Goal: Participate in discussion: Engage in conversation with other users on a specific topic

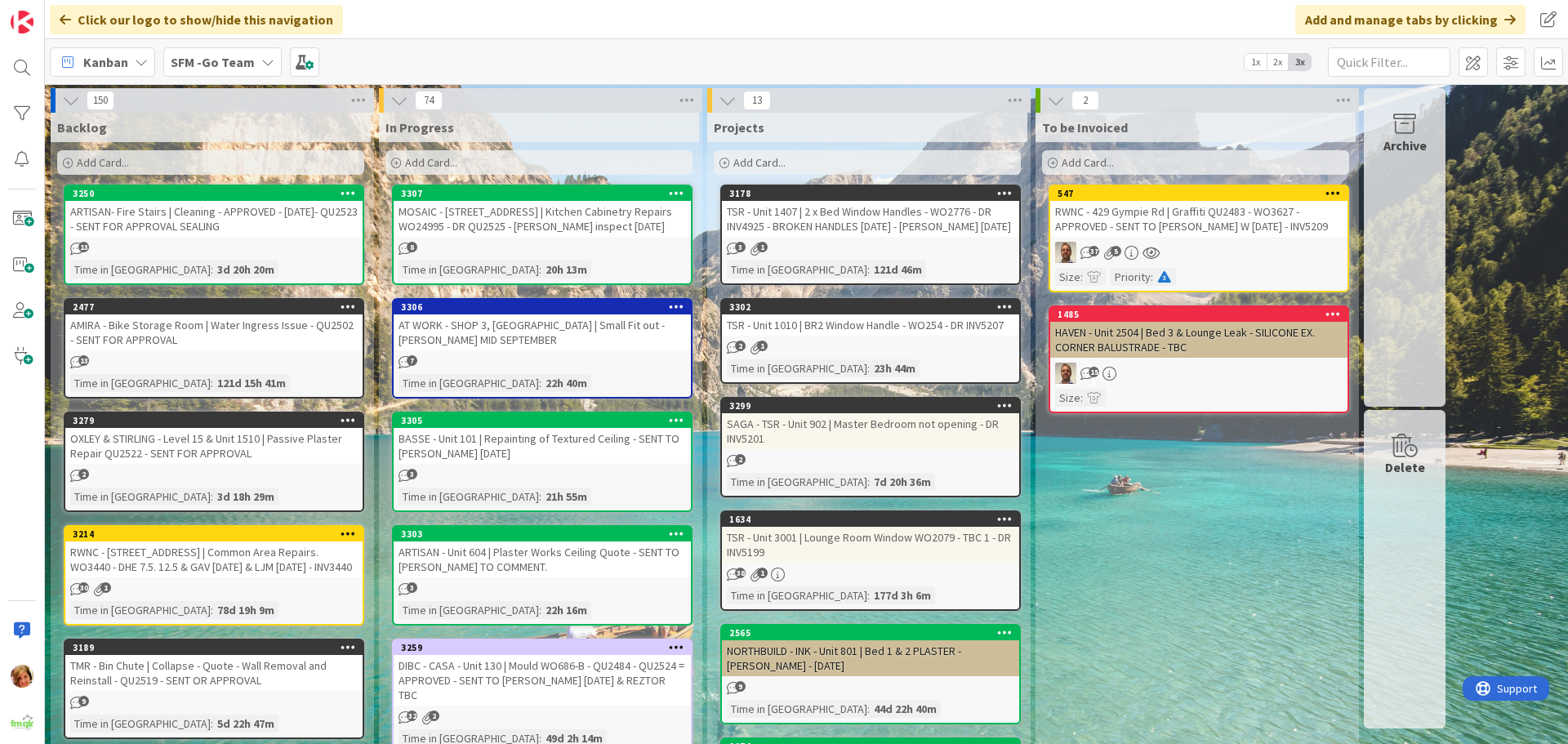
drag, startPoint x: 508, startPoint y: 344, endPoint x: 71, endPoint y: 403, distance: 441.0
click at [508, 344] on div "AT WORK - SHOP 3, [GEOGRAPHIC_DATA] | Small Fit out - [PERSON_NAME] MID SEPTEMB…" at bounding box center [541, 332] width 297 height 36
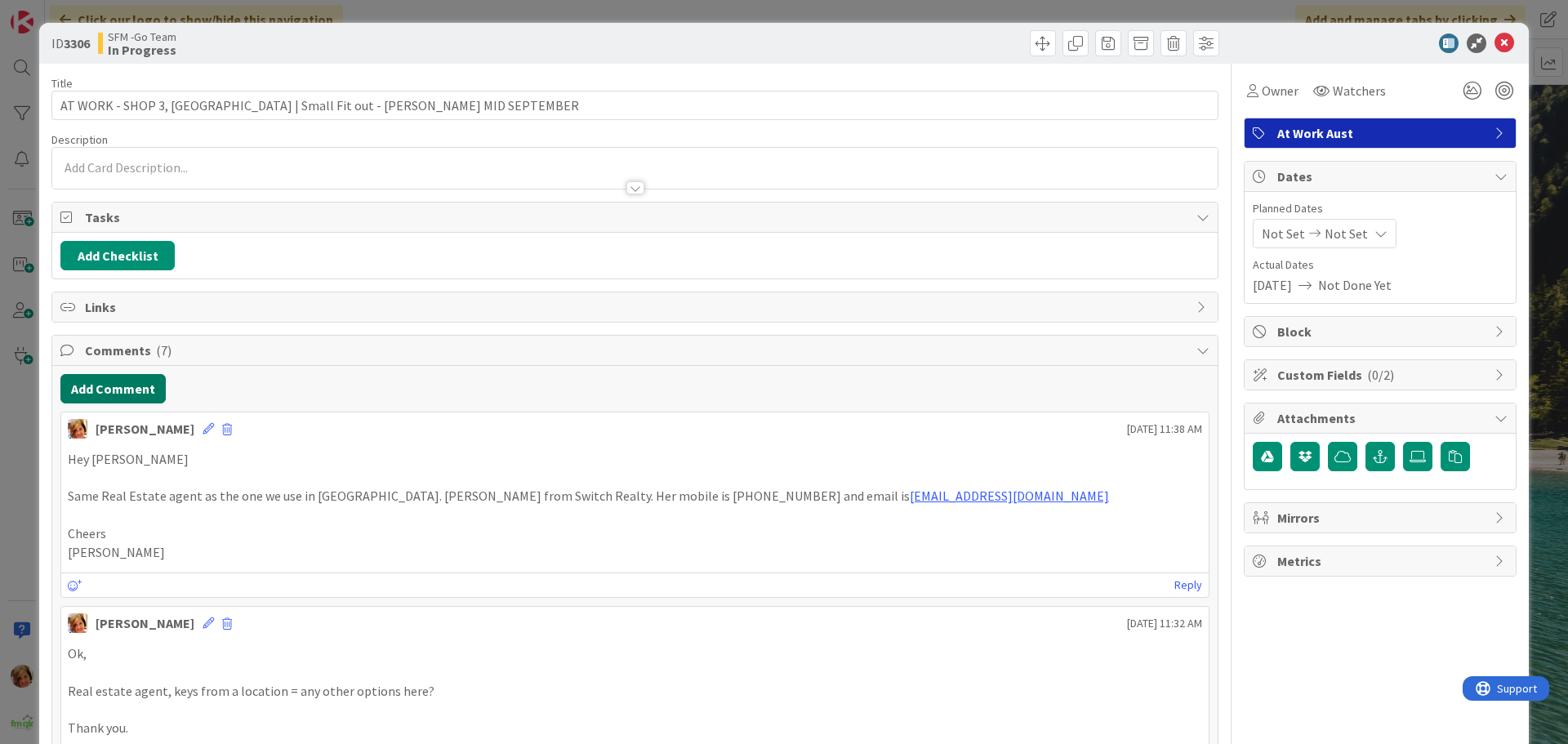
click at [94, 389] on button "Add Comment" at bounding box center [113, 389] width 105 height 30
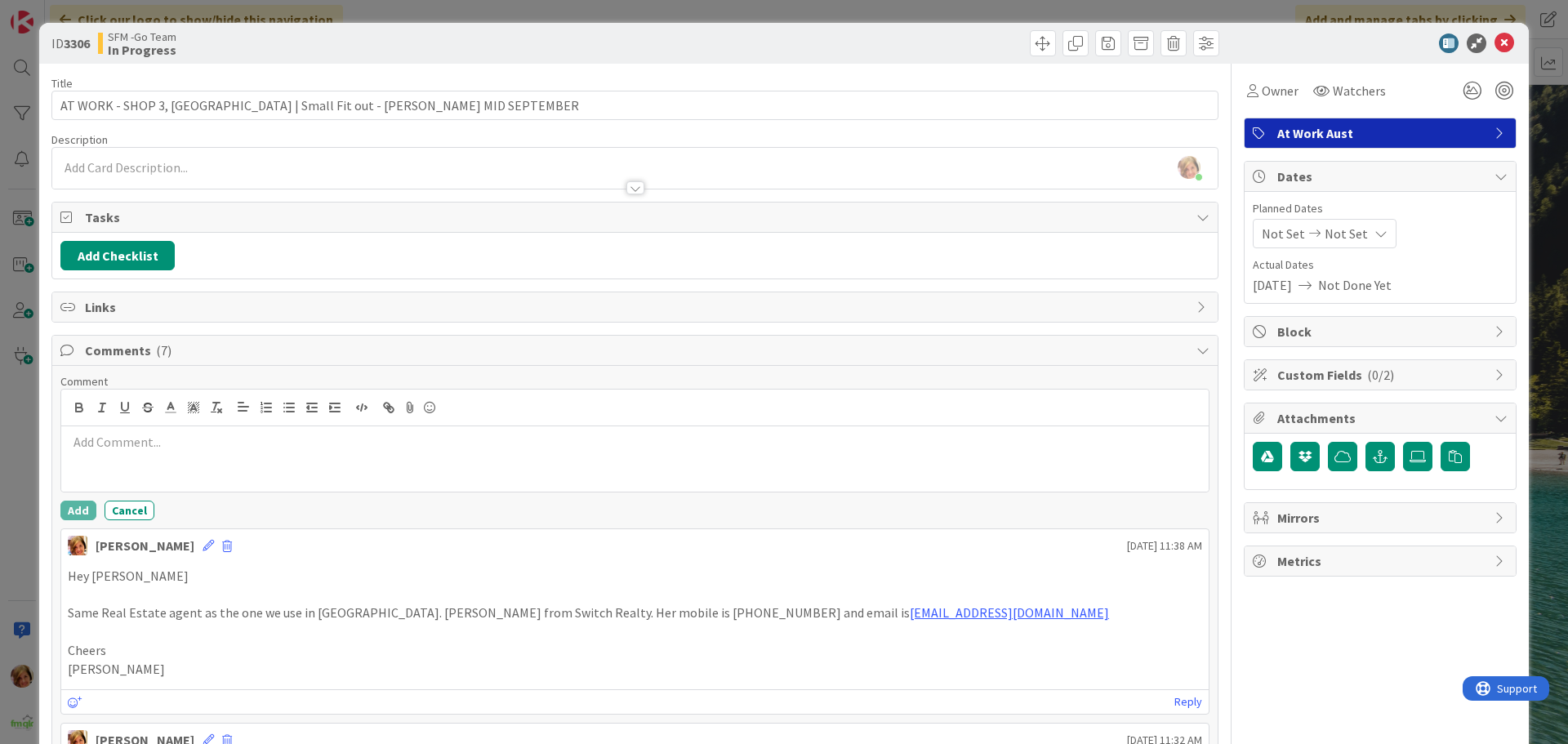
click at [196, 448] on p at bounding box center [635, 442] width 1134 height 19
click at [100, 453] on div at bounding box center [635, 459] width 1147 height 66
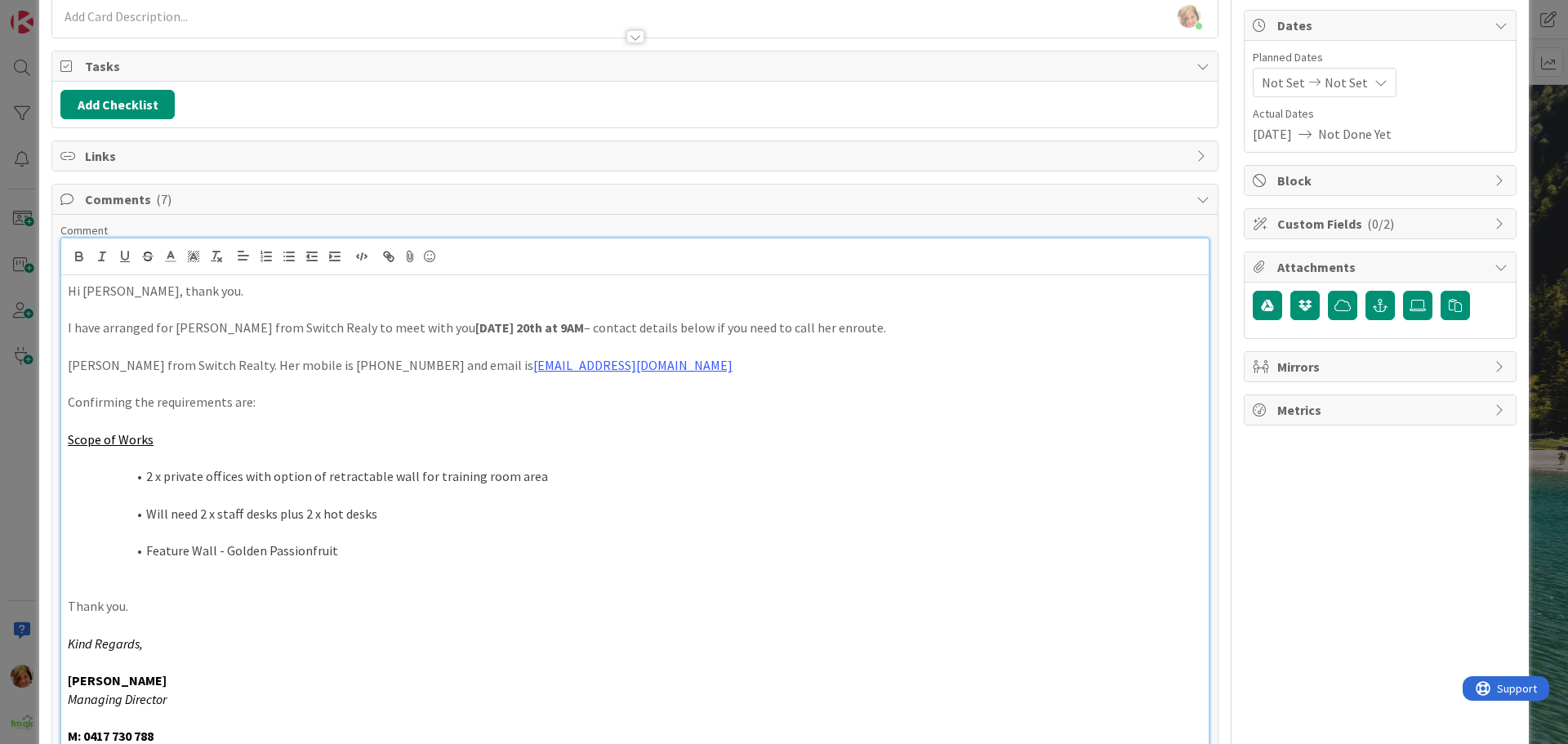
scroll to position [315, 0]
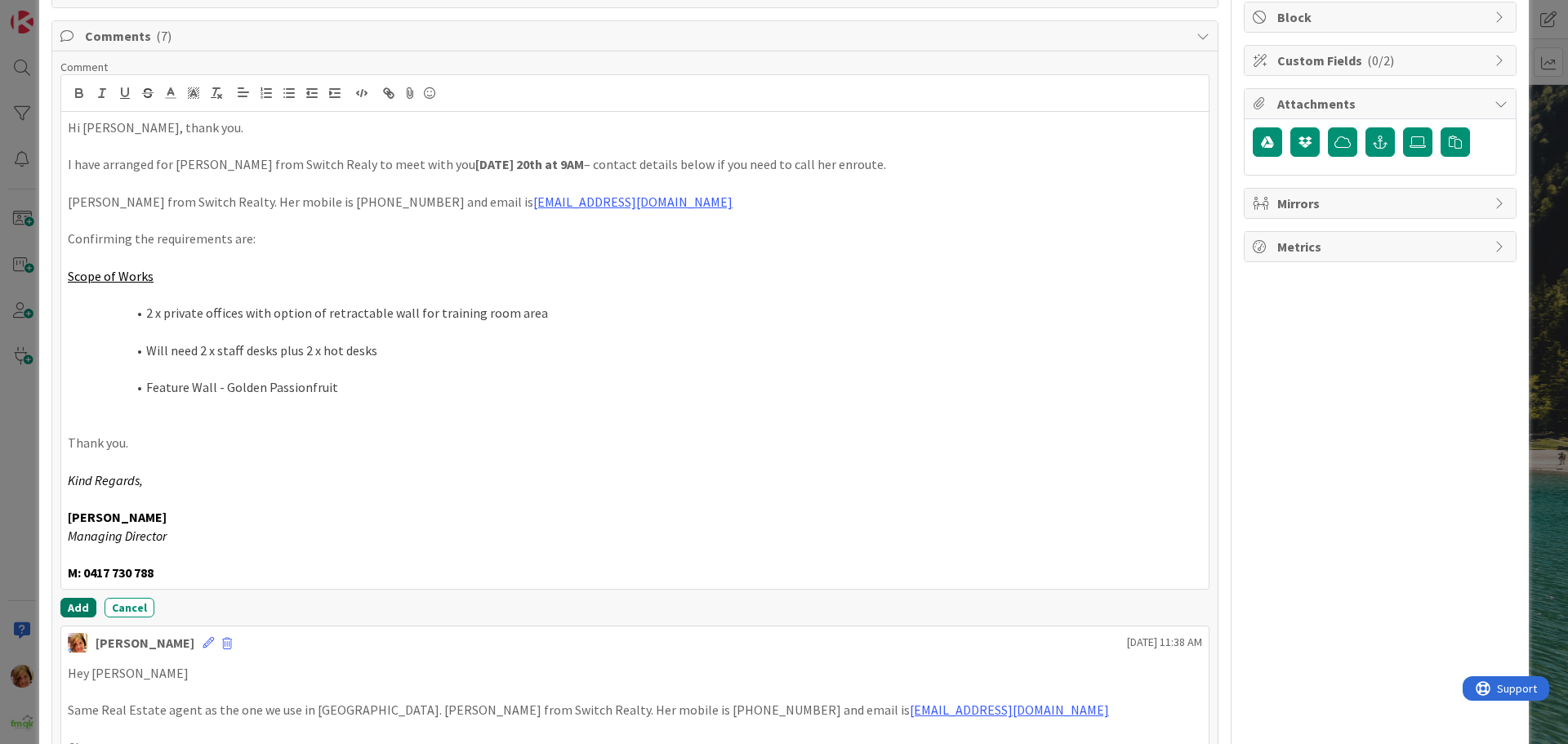
drag, startPoint x: 80, startPoint y: 611, endPoint x: 18, endPoint y: 597, distance: 63.6
click at [80, 611] on button "Add" at bounding box center [78, 607] width 36 height 19
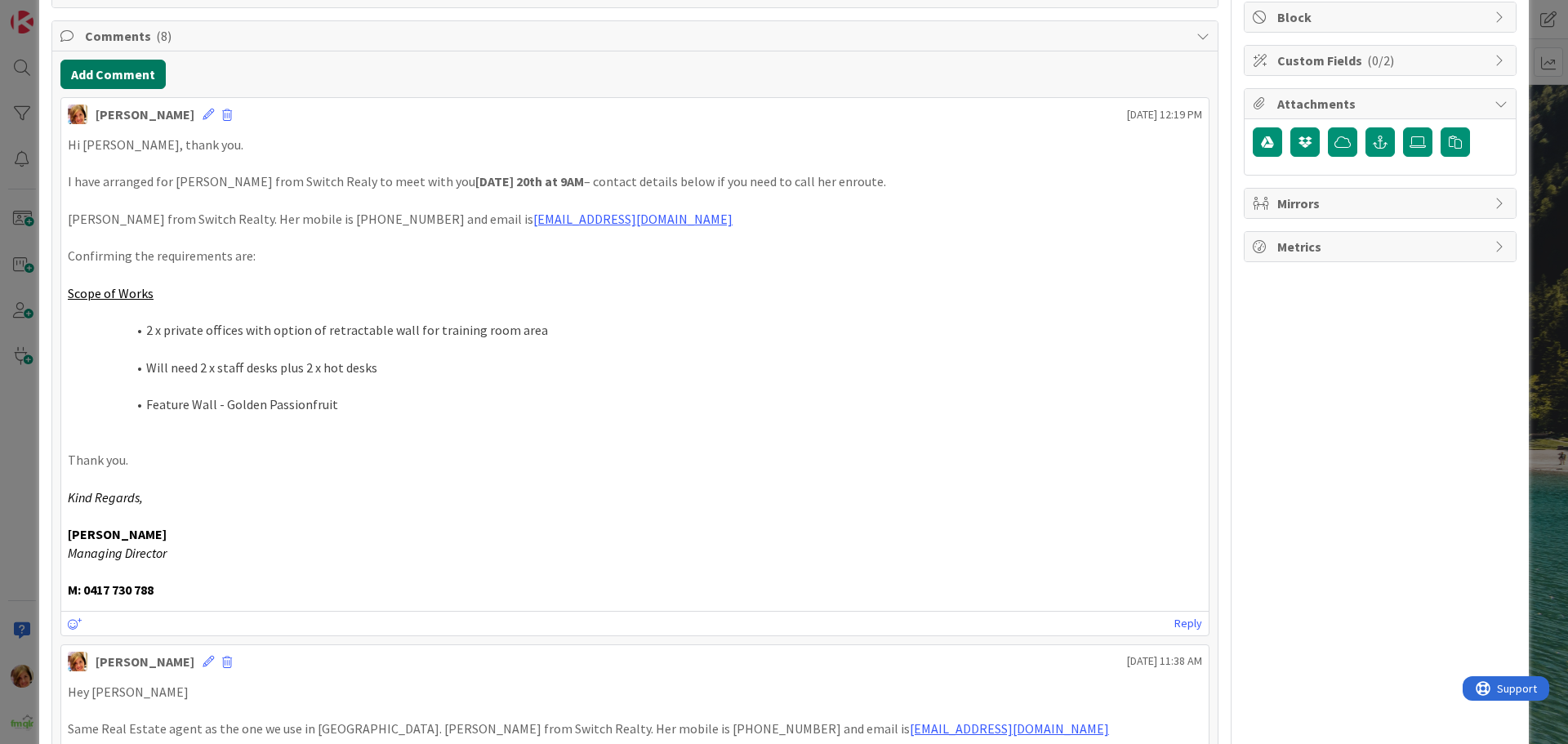
click at [119, 59] on button "Add Comment" at bounding box center [113, 74] width 105 height 30
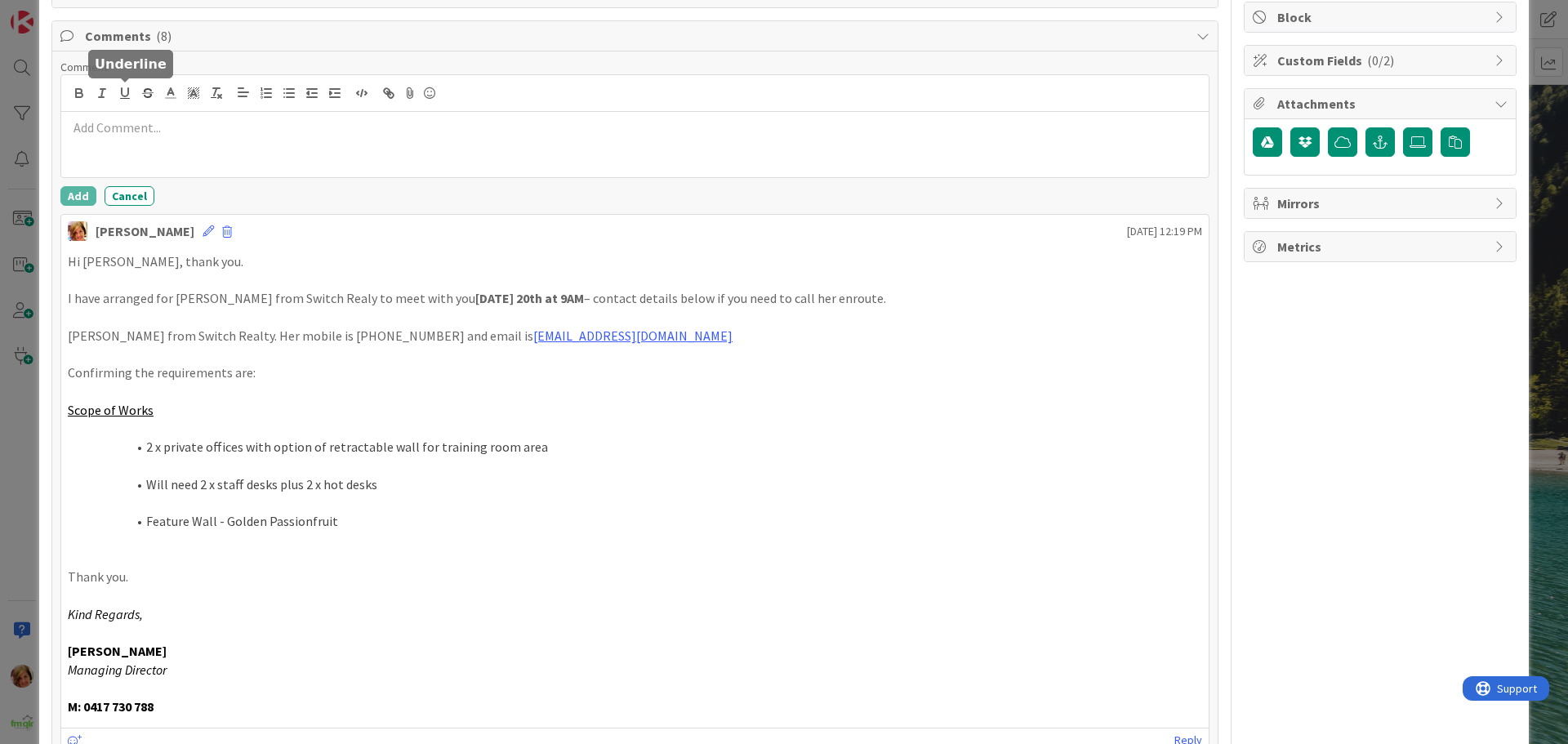
click at [145, 150] on div at bounding box center [635, 144] width 1147 height 66
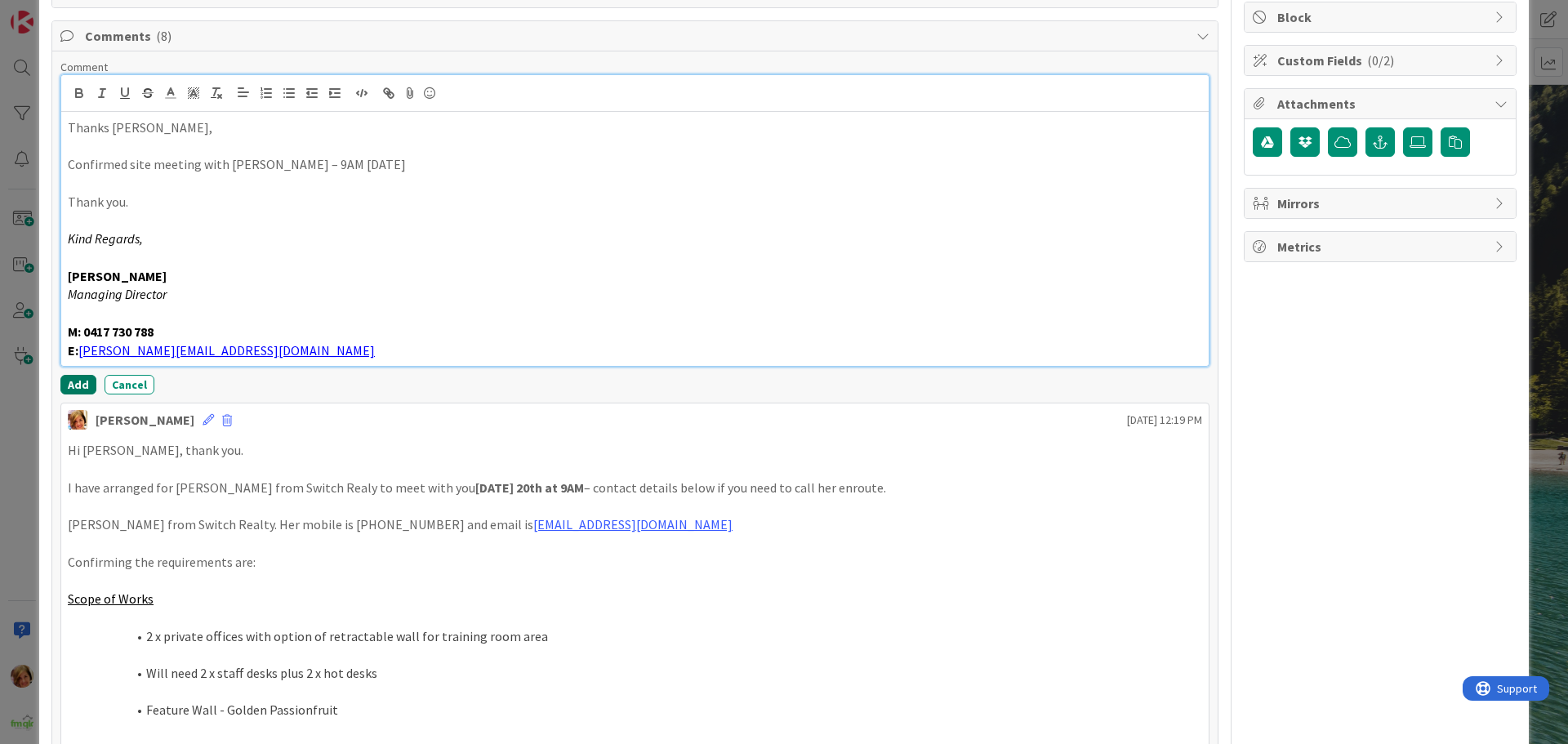
click at [74, 390] on button "Add" at bounding box center [78, 384] width 36 height 19
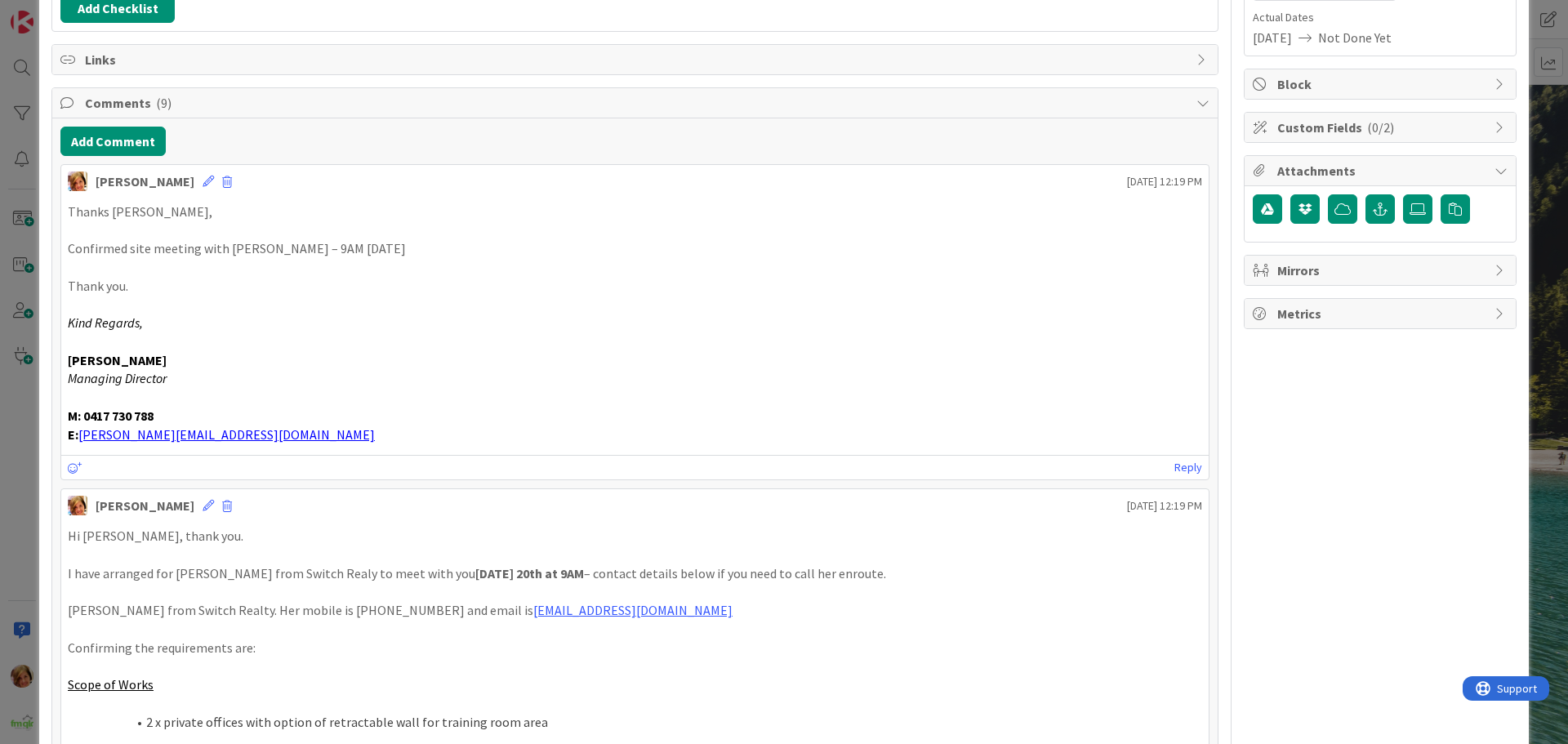
scroll to position [0, 0]
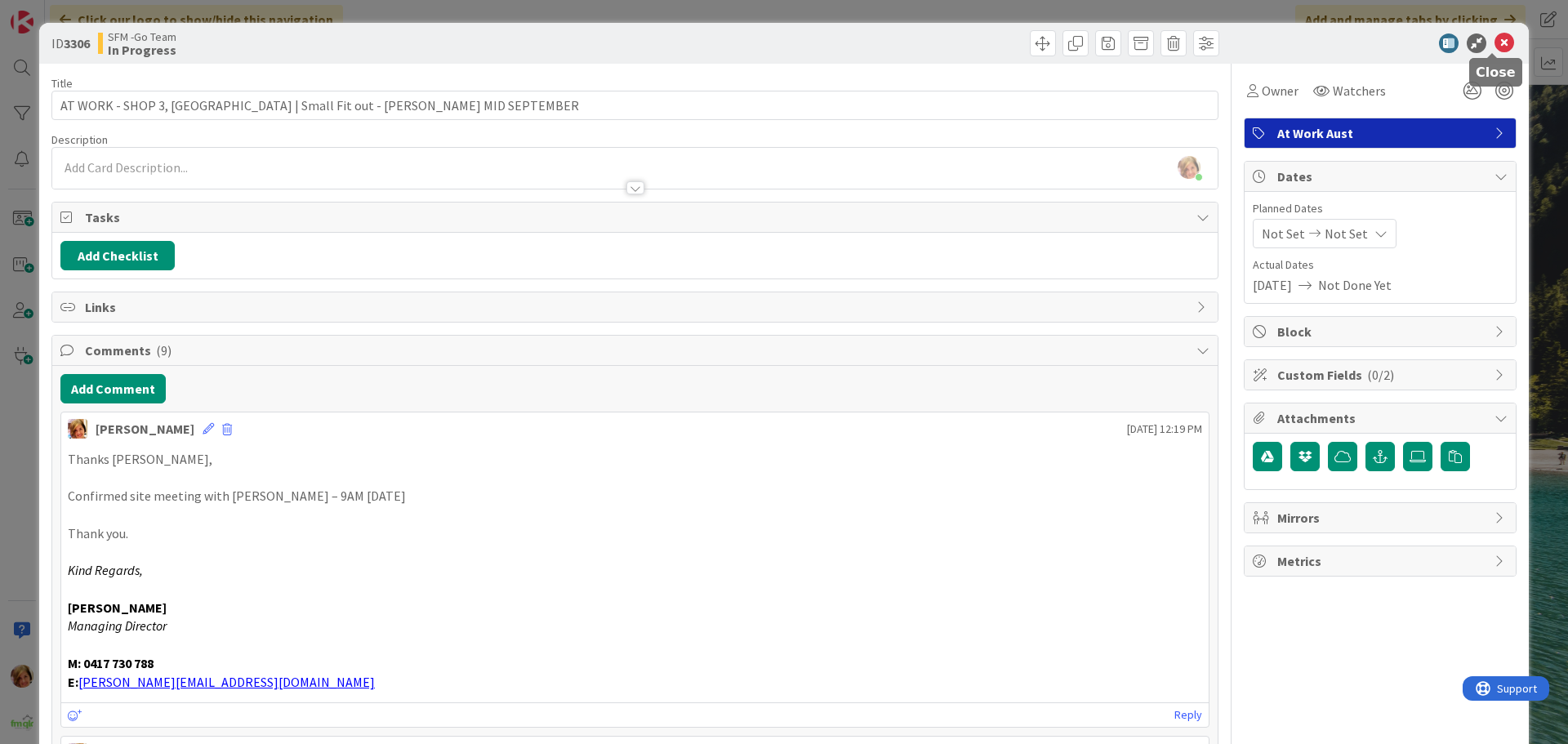
click at [1494, 45] on icon at bounding box center [1503, 43] width 19 height 19
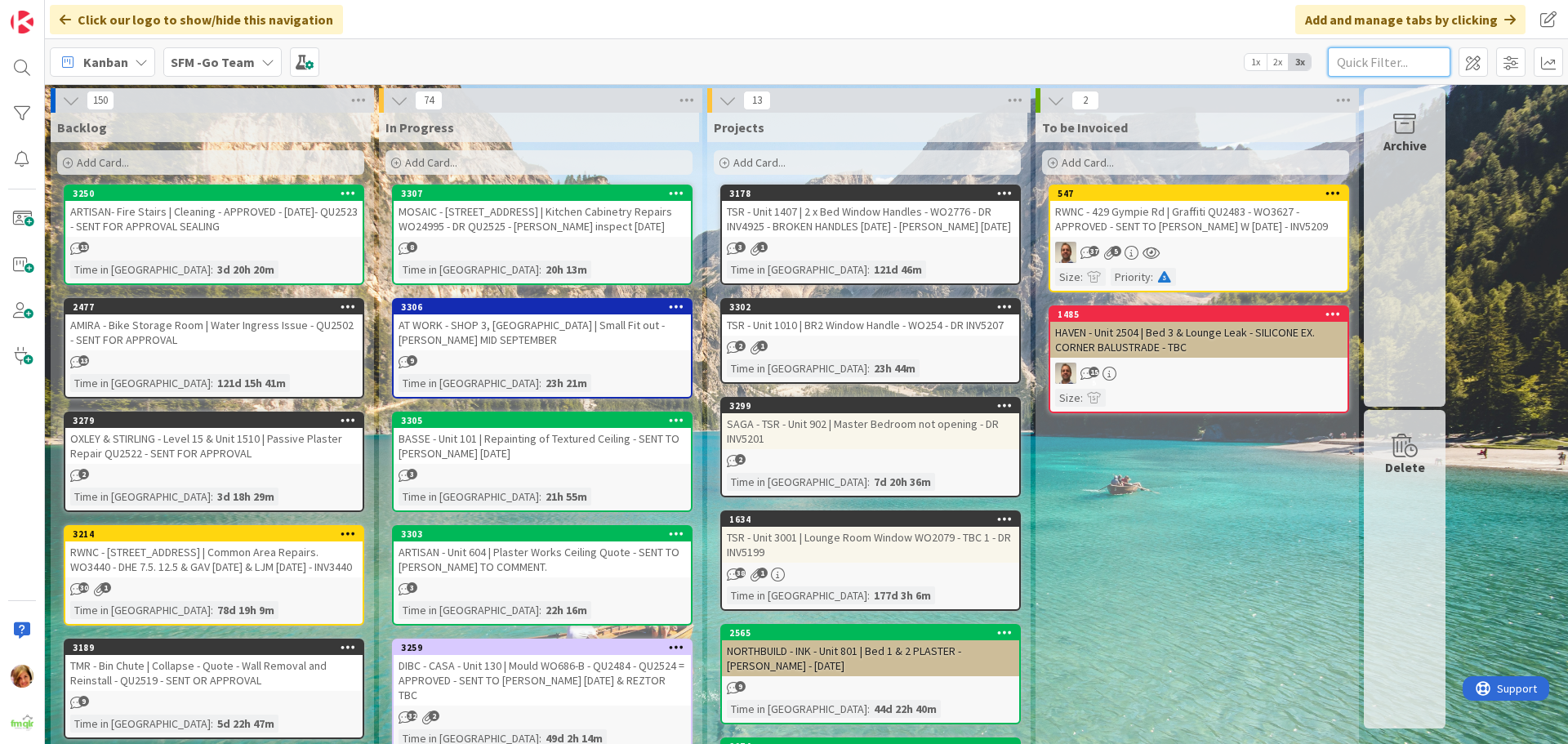
click at [1377, 64] on input "text" at bounding box center [1389, 62] width 122 height 30
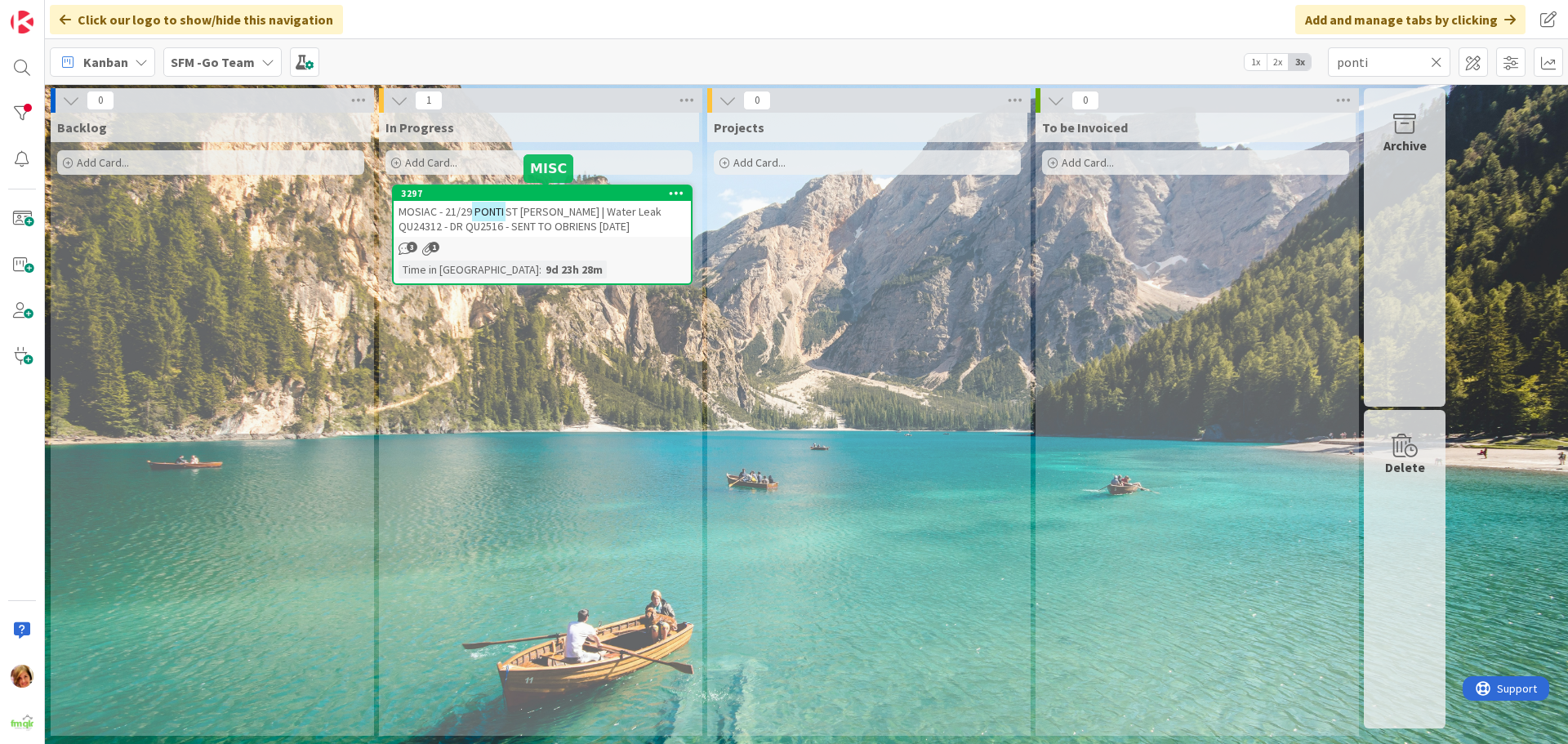
click at [560, 211] on span "ST [PERSON_NAME] | Water Leak QU24312 - DR QU2516 - SENT TO OBRIENS [DATE]" at bounding box center [530, 219] width 263 height 30
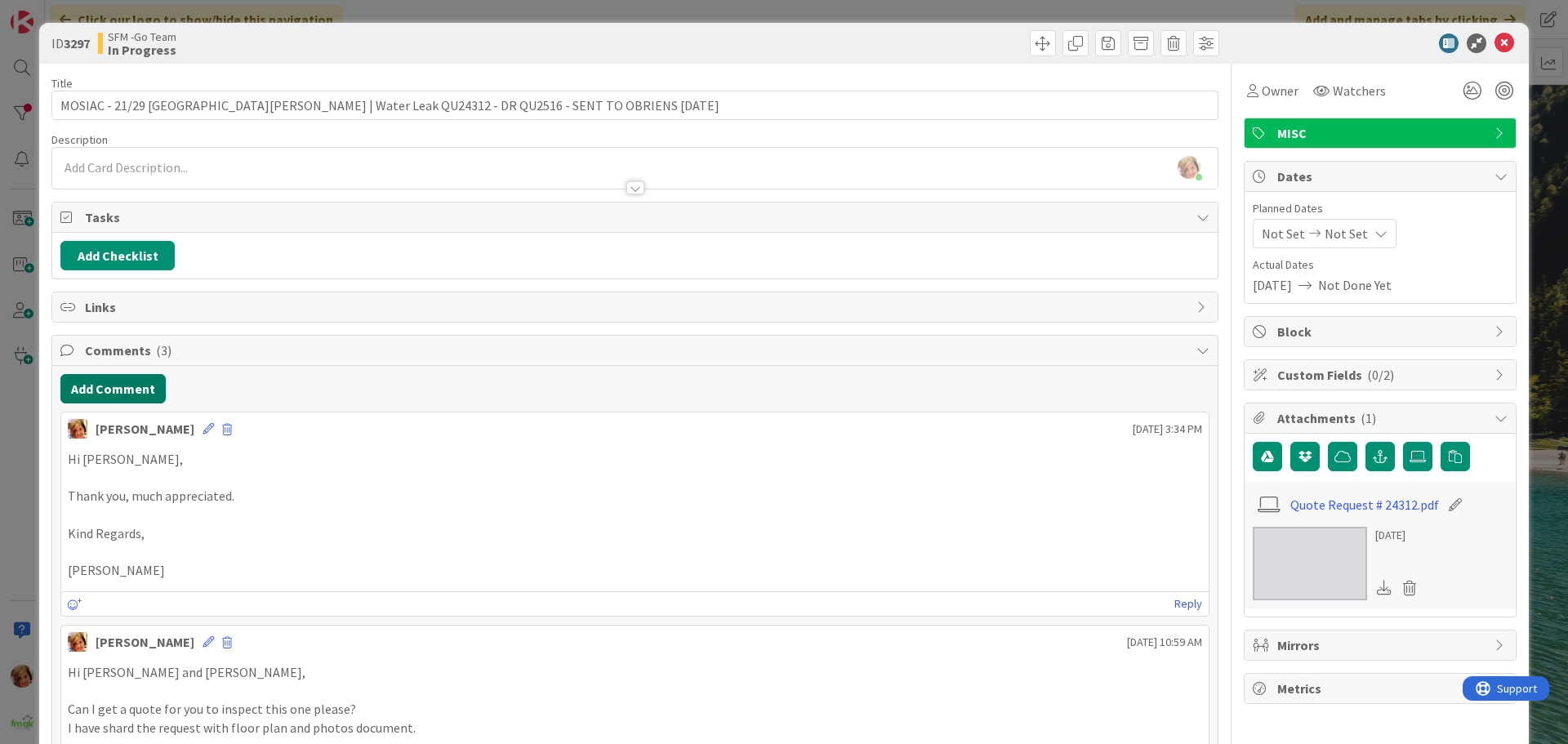
click at [110, 393] on button "Add Comment" at bounding box center [113, 389] width 105 height 30
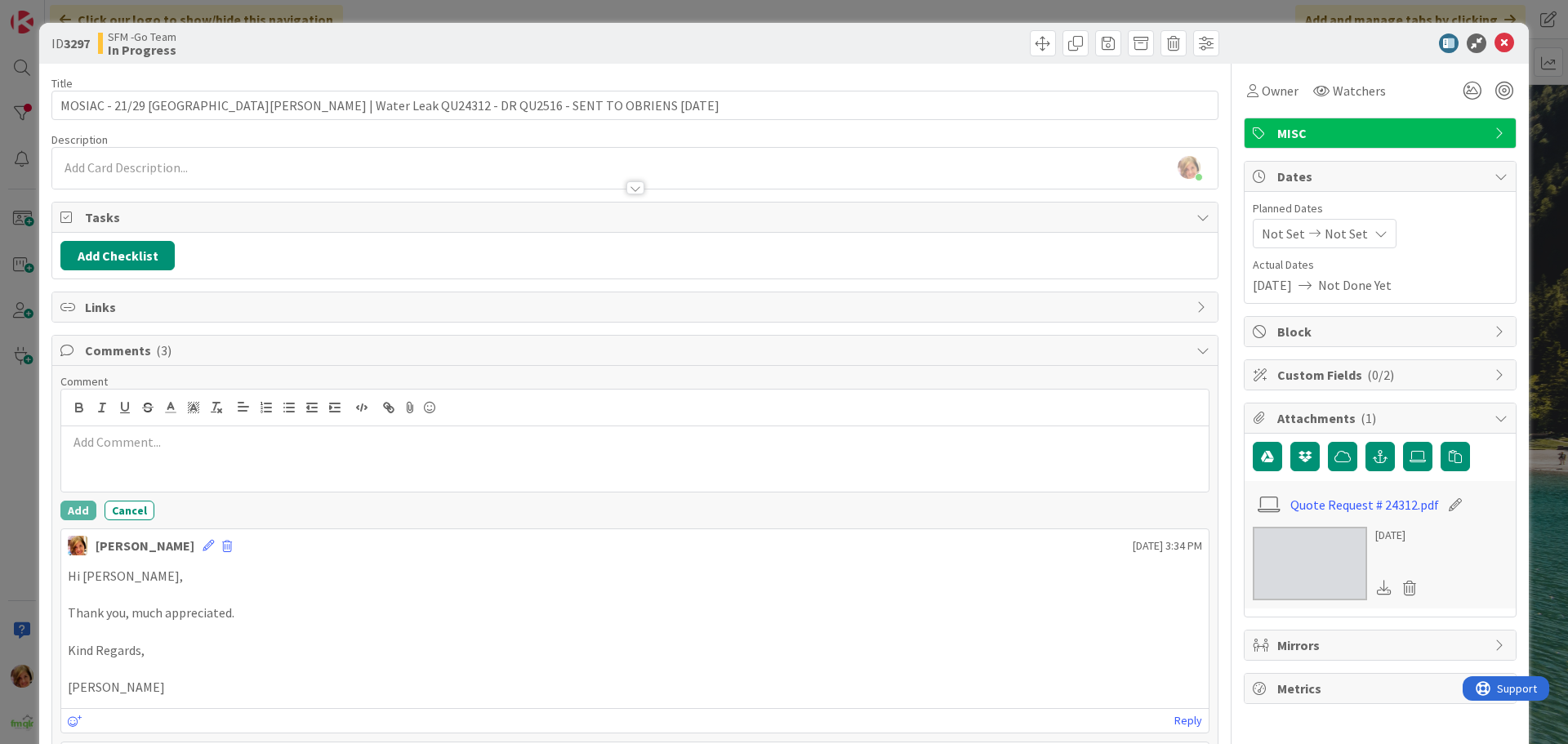
click at [154, 440] on p at bounding box center [635, 442] width 1134 height 19
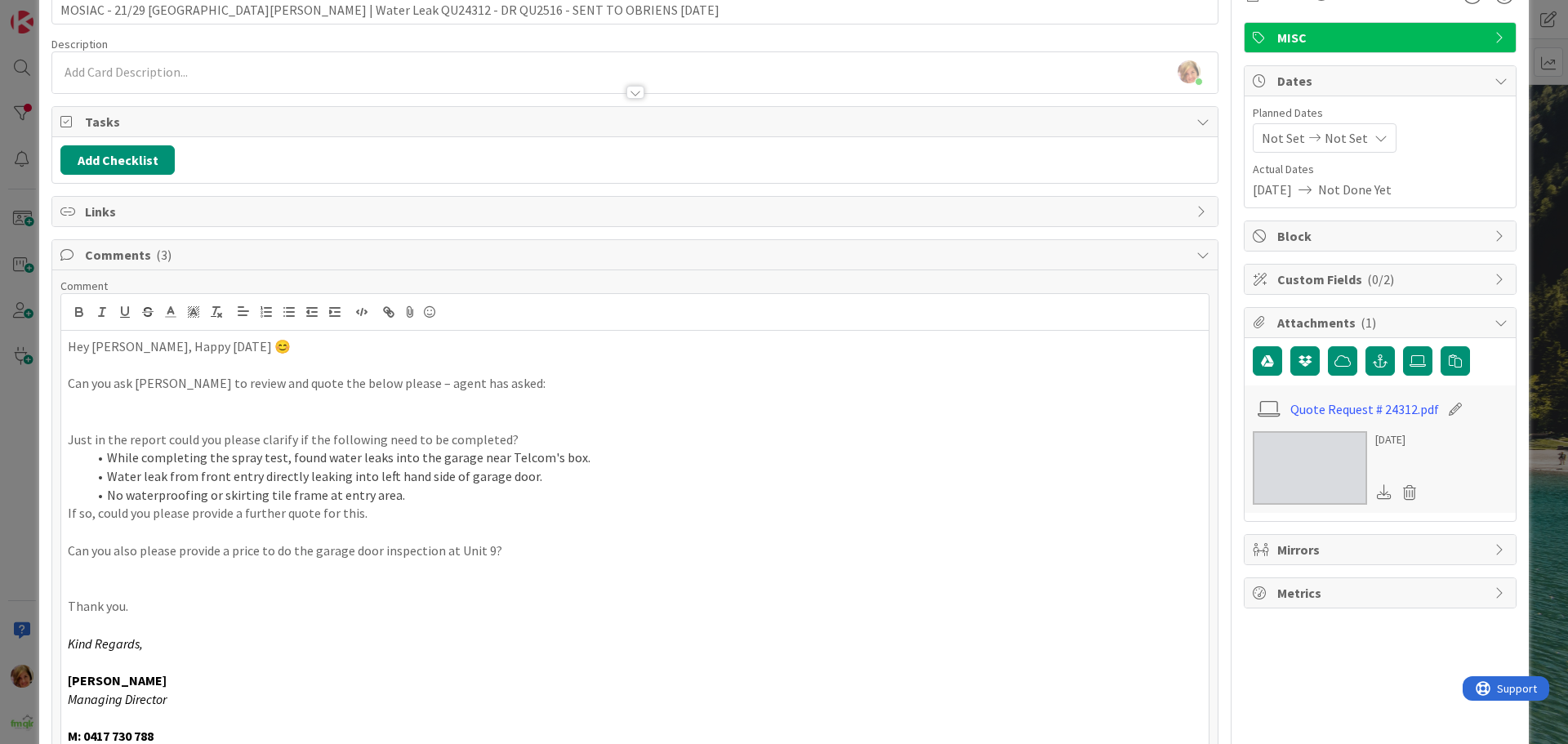
scroll to position [259, 0]
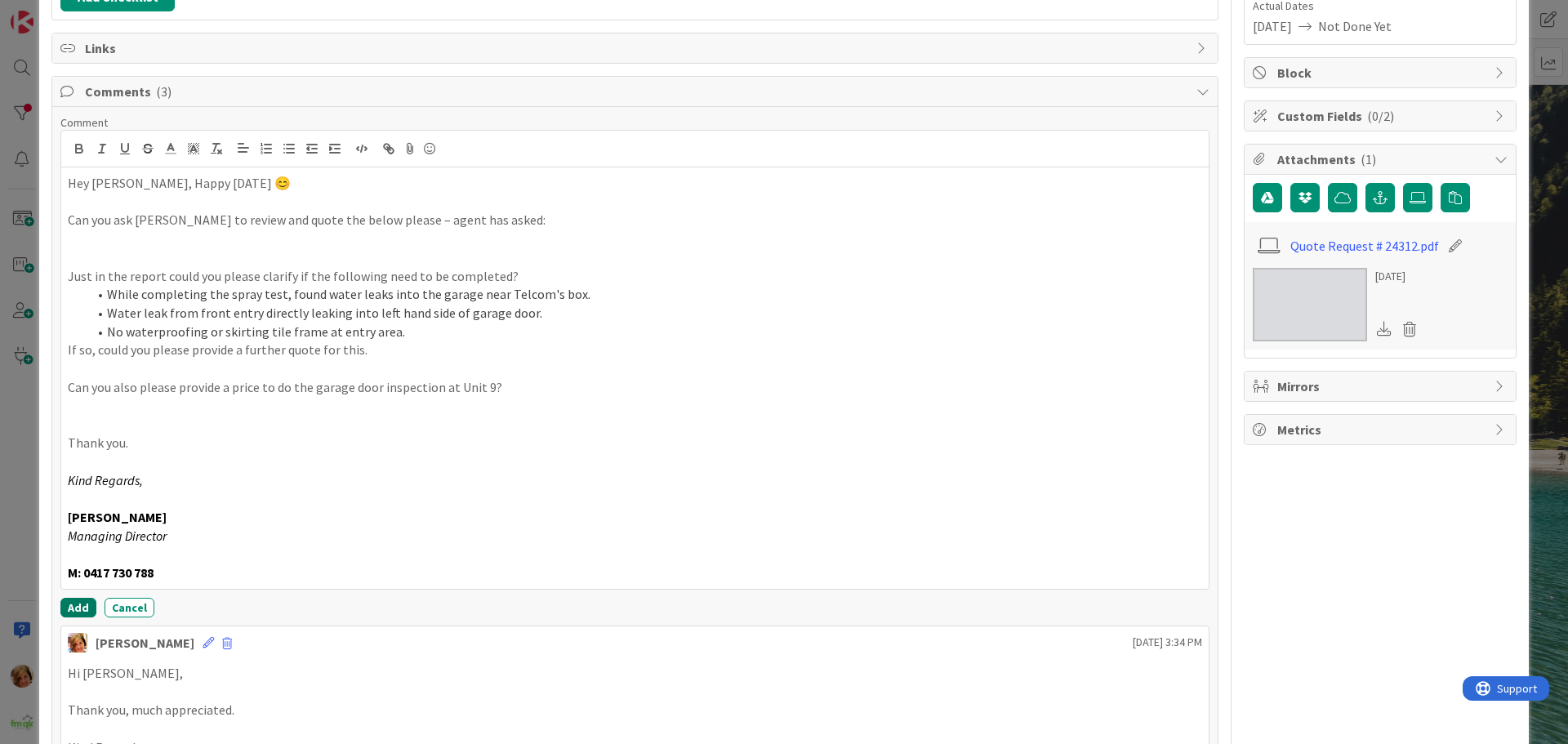
click at [77, 601] on button "Add" at bounding box center [78, 607] width 36 height 19
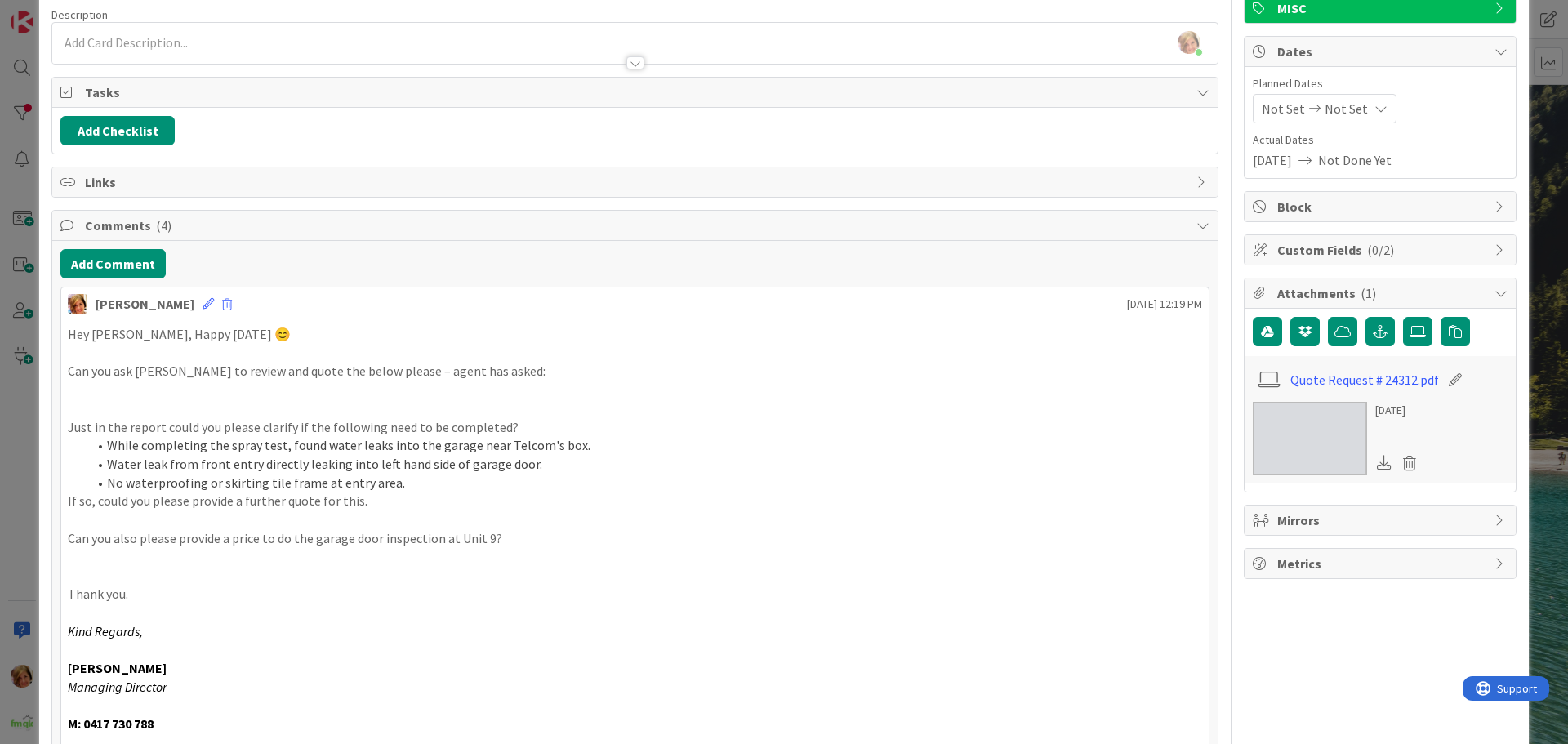
scroll to position [0, 0]
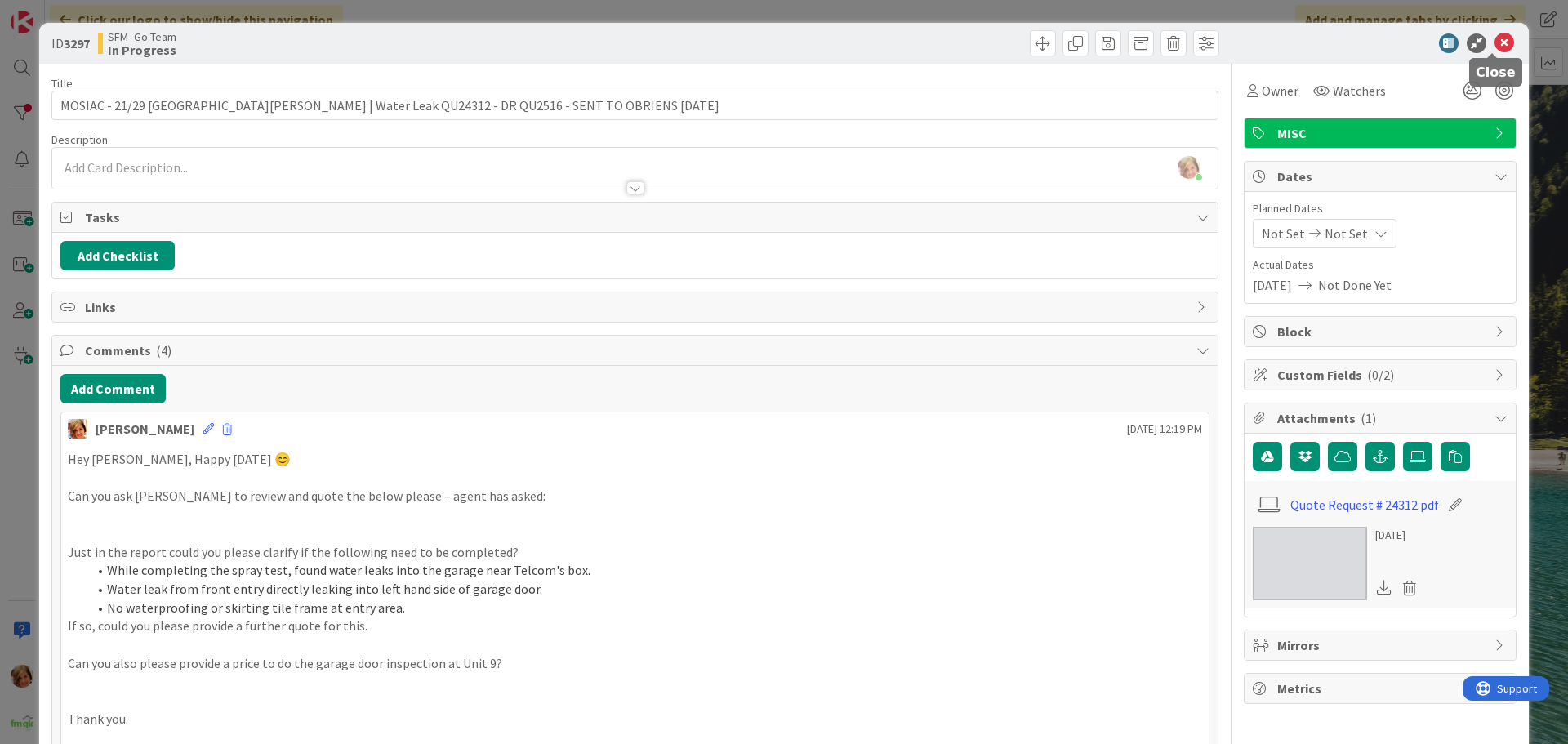
drag, startPoint x: 1497, startPoint y: 38, endPoint x: 1488, endPoint y: 45, distance: 11.4
click at [1497, 38] on icon at bounding box center [1503, 43] width 19 height 19
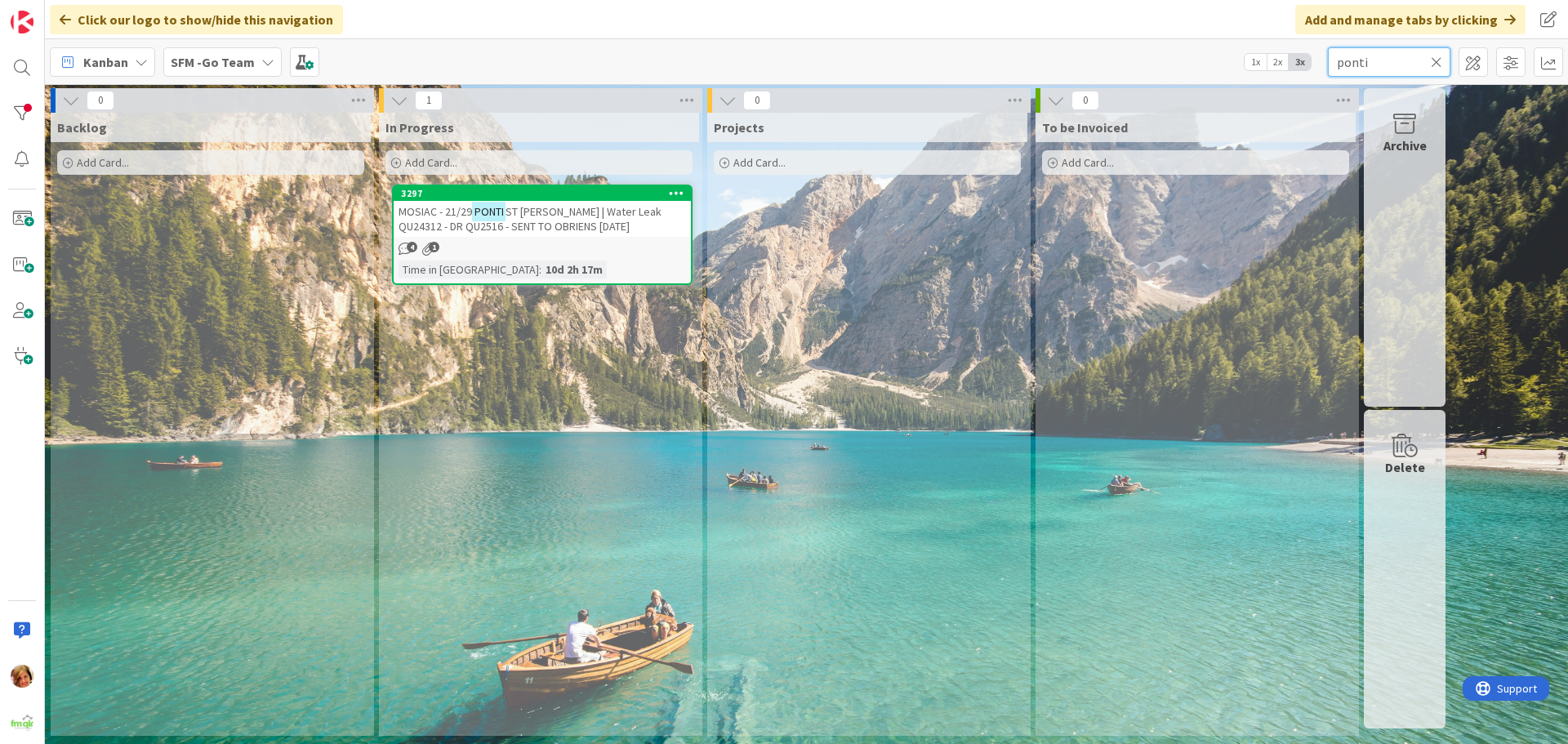
click at [1388, 61] on input "ponti" at bounding box center [1389, 62] width 122 height 30
type input "p"
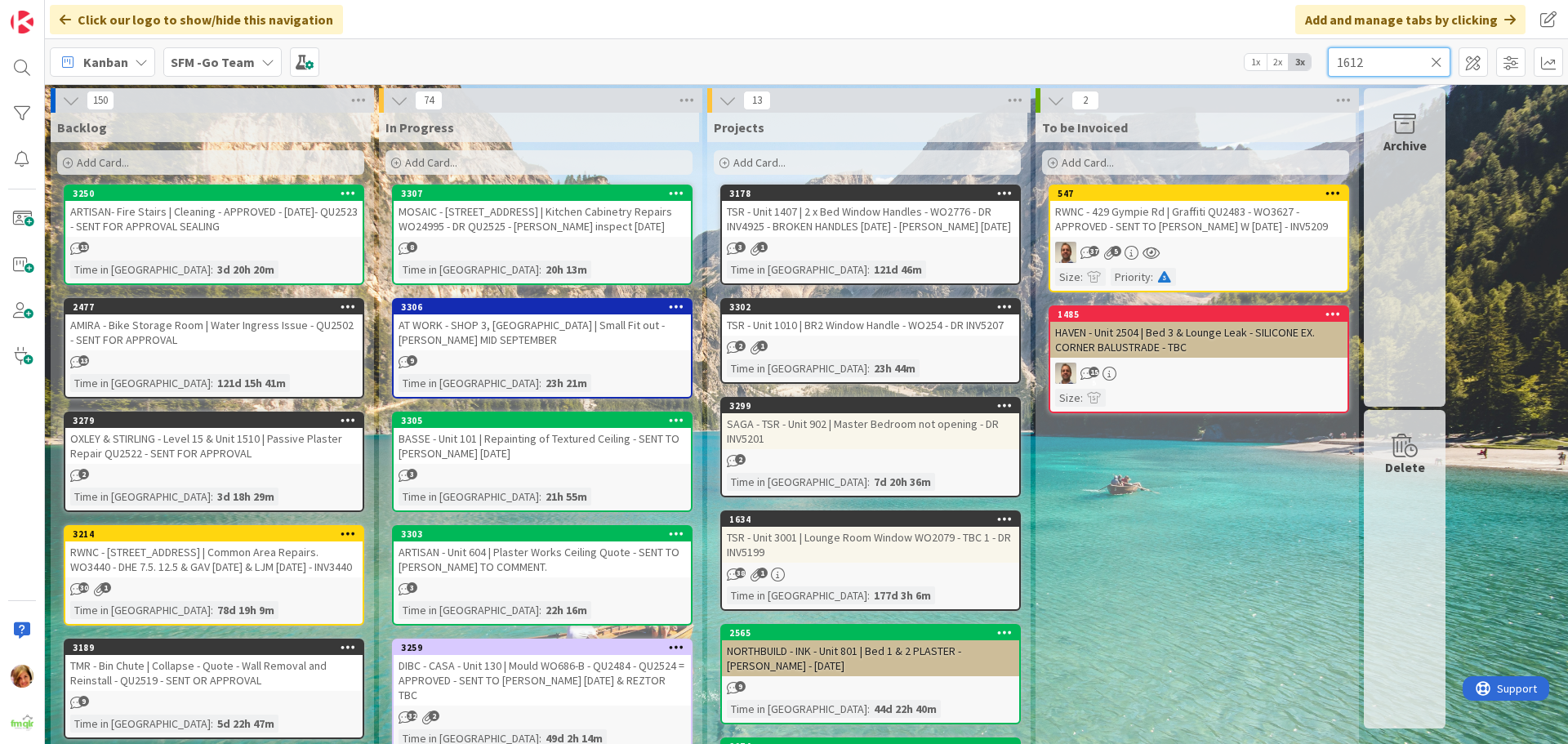
type input "1612"
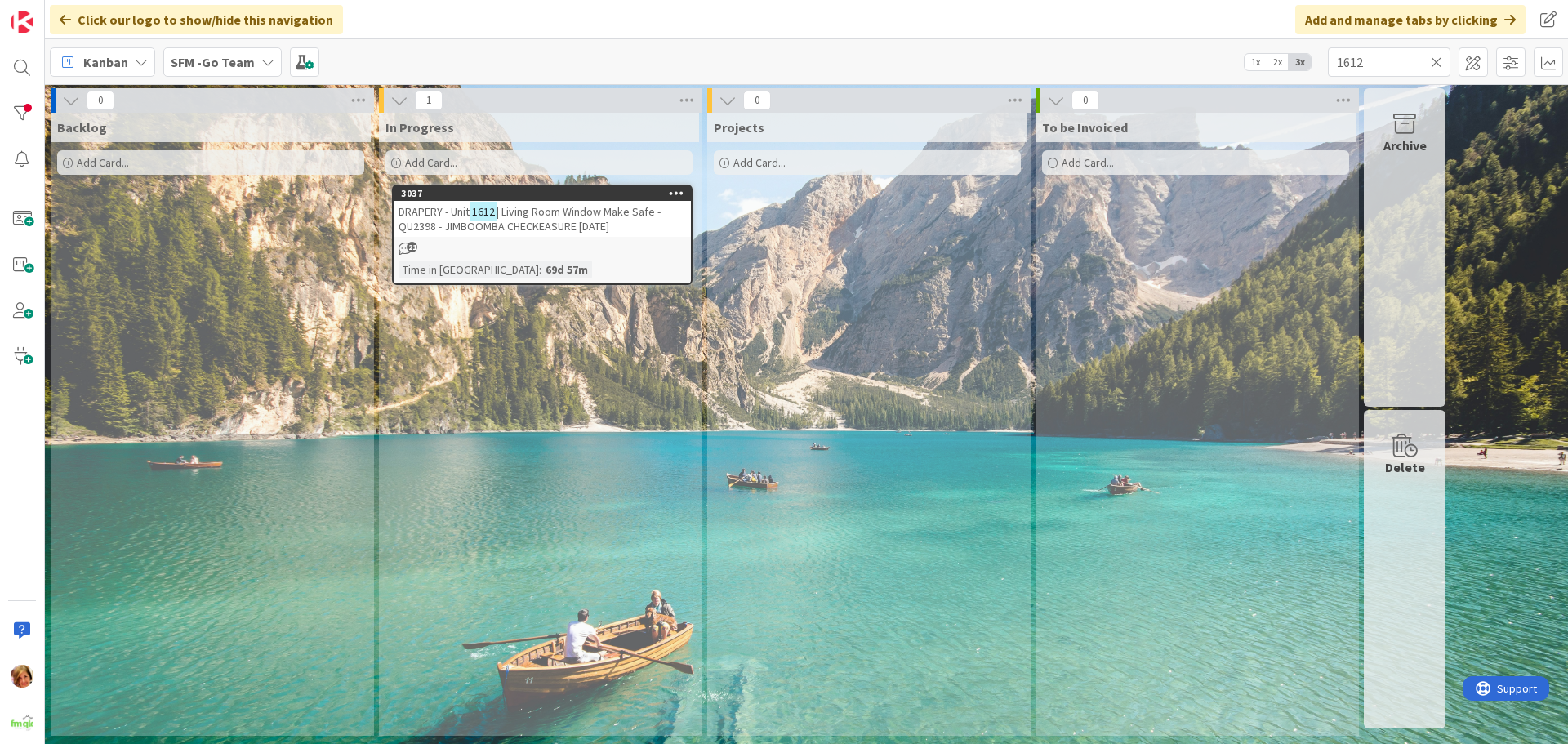
click at [528, 215] on span "| Living Room Window Make Safe - QU2398 - JIMBOOMBA CHECKEASURE [DATE]" at bounding box center [529, 219] width 262 height 30
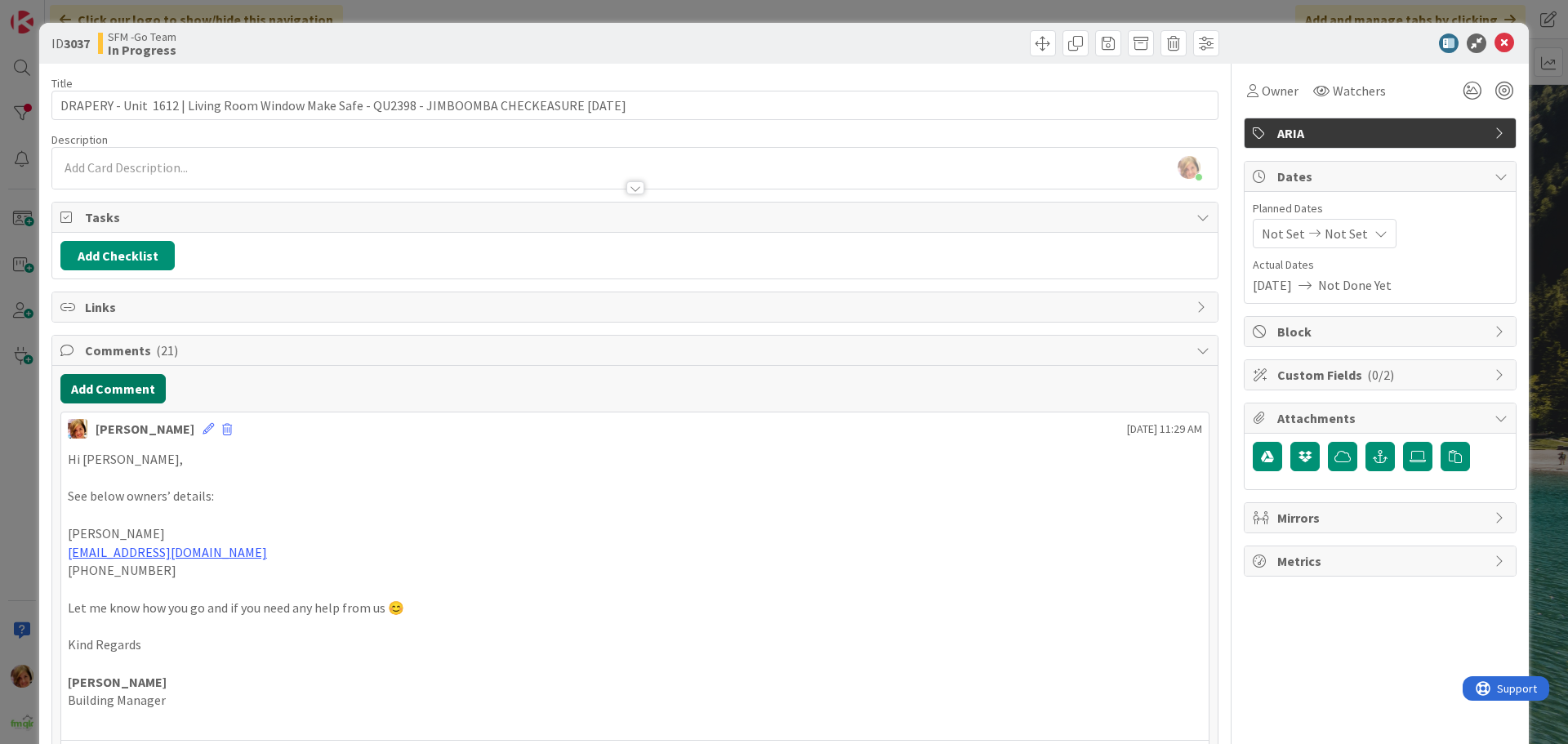
click at [117, 398] on button "Add Comment" at bounding box center [113, 389] width 105 height 30
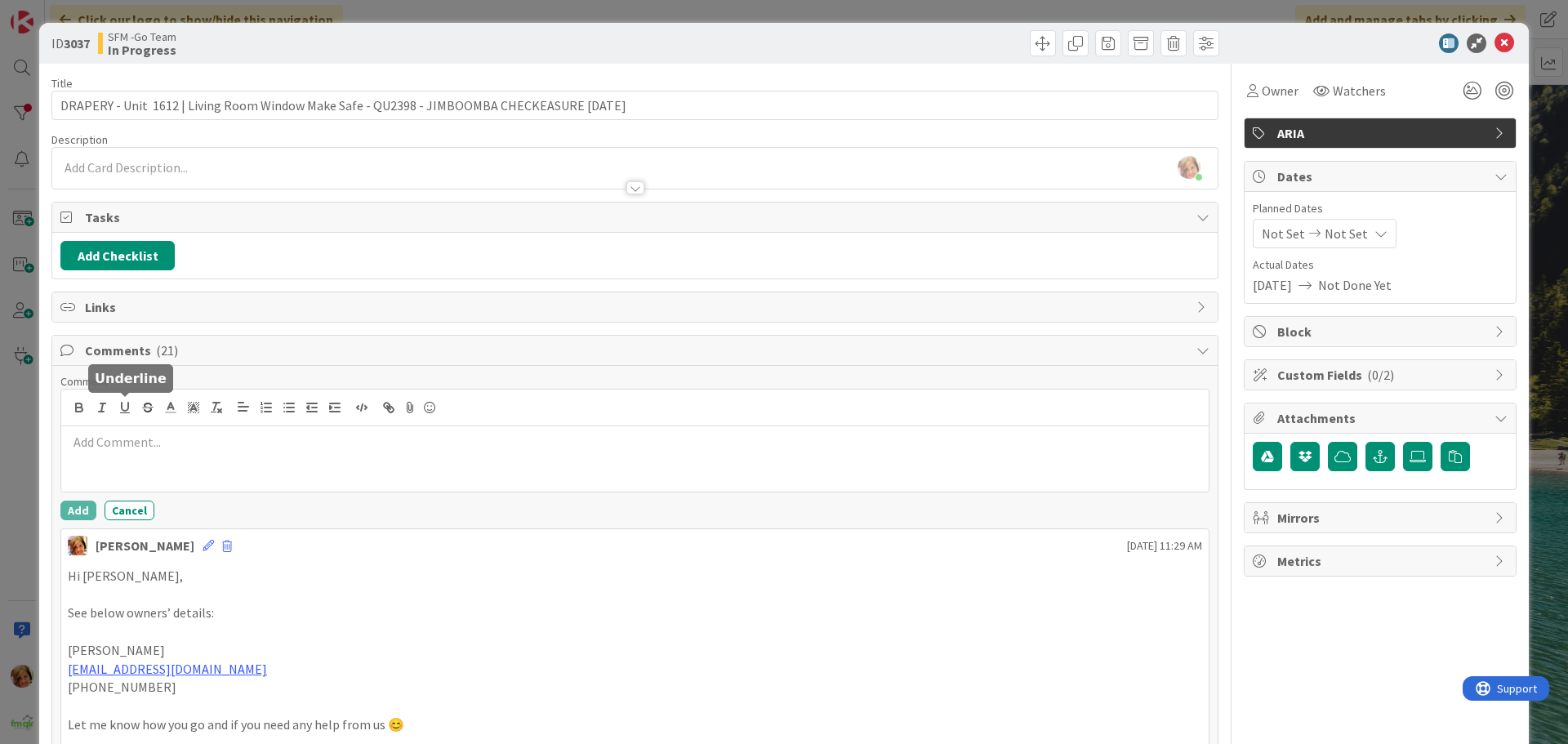
click at [162, 461] on div at bounding box center [635, 459] width 1147 height 66
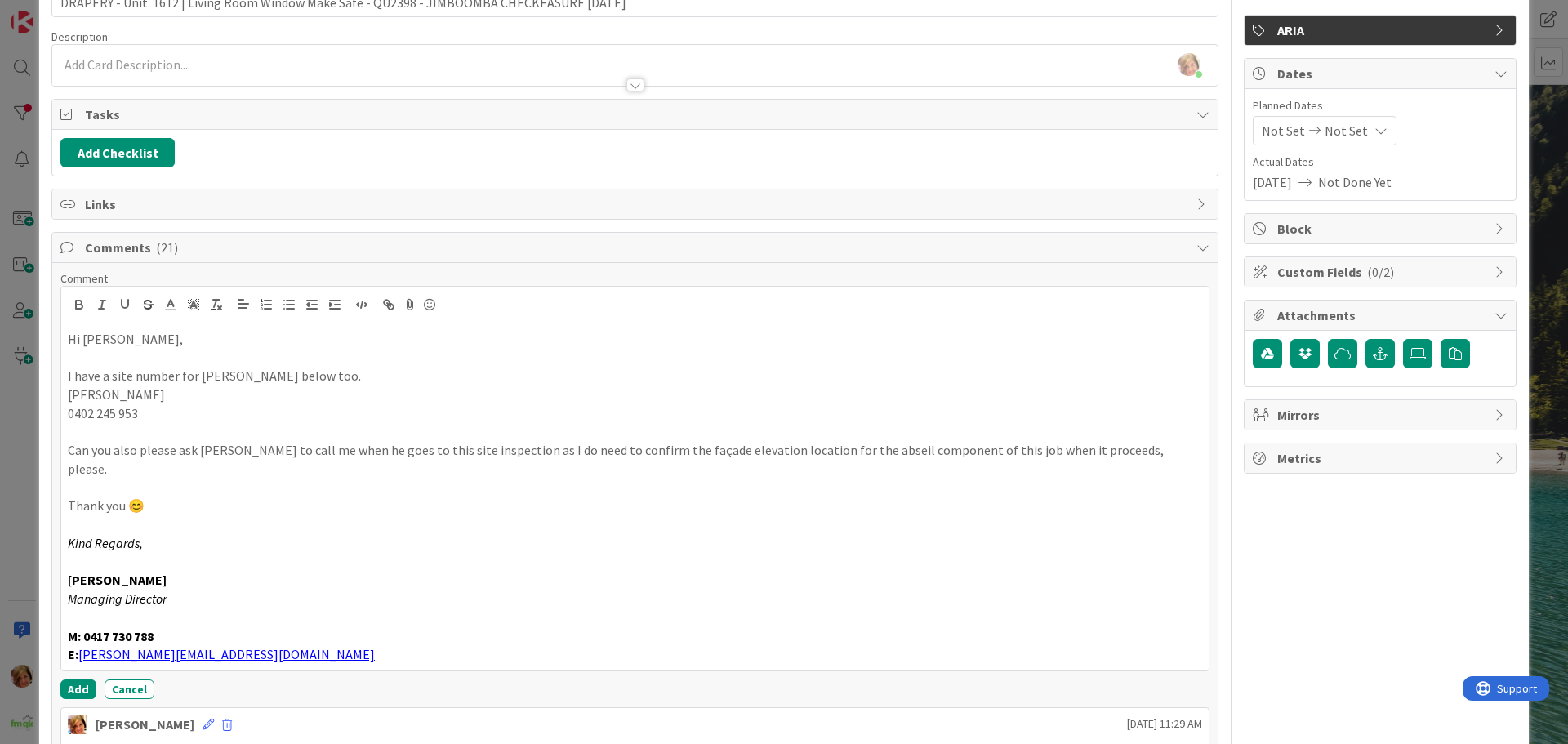
scroll to position [248, 0]
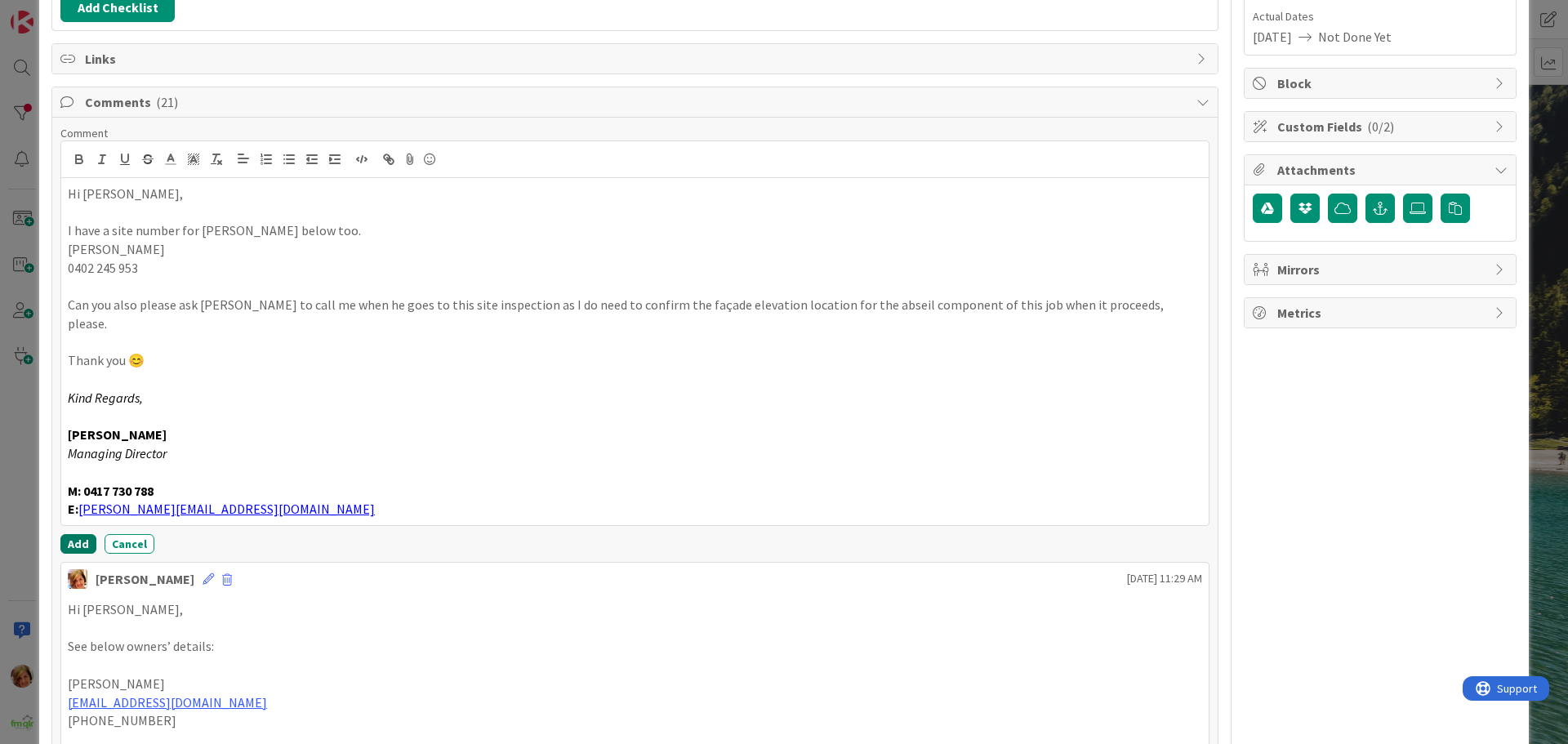
click at [80, 534] on button "Add" at bounding box center [78, 543] width 36 height 19
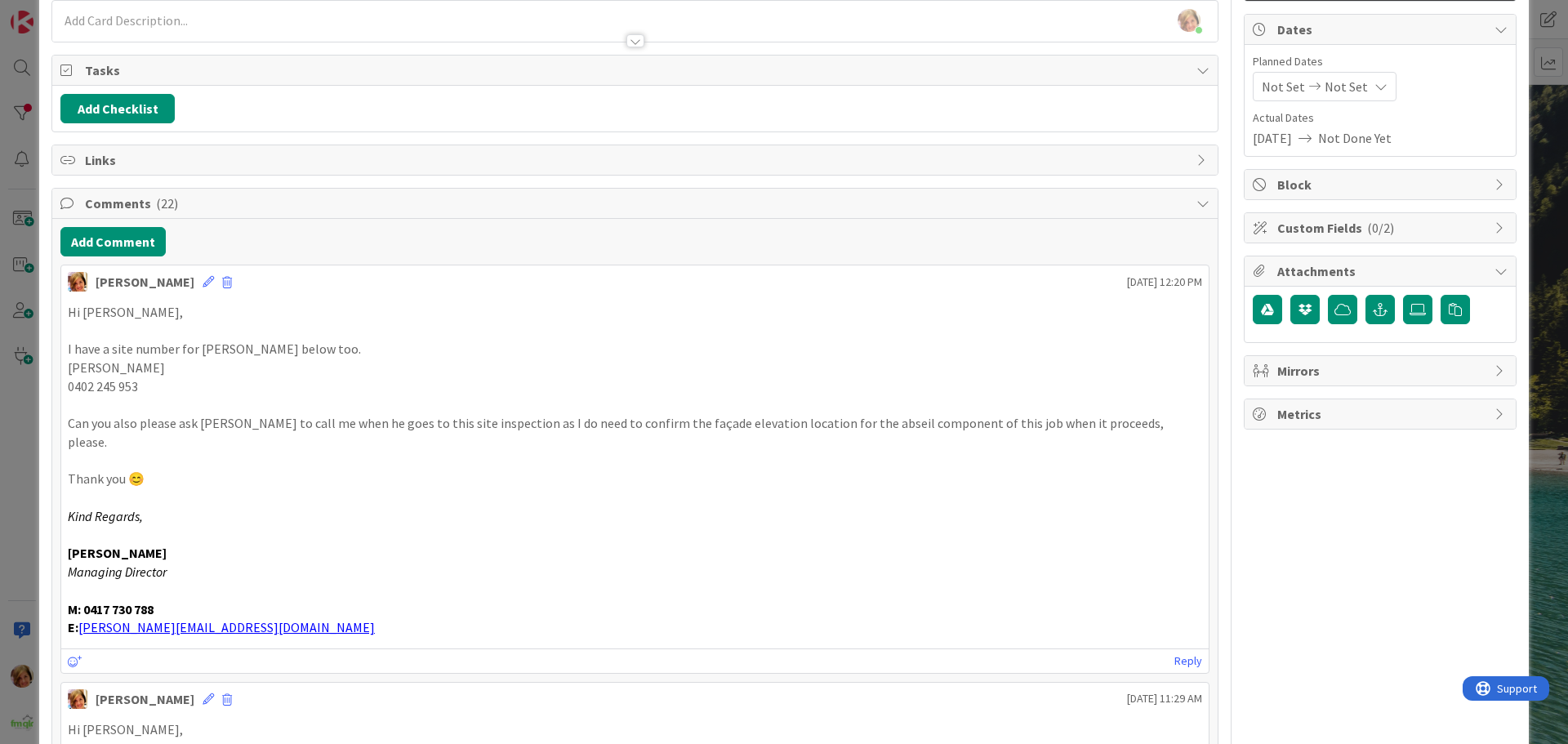
scroll to position [0, 0]
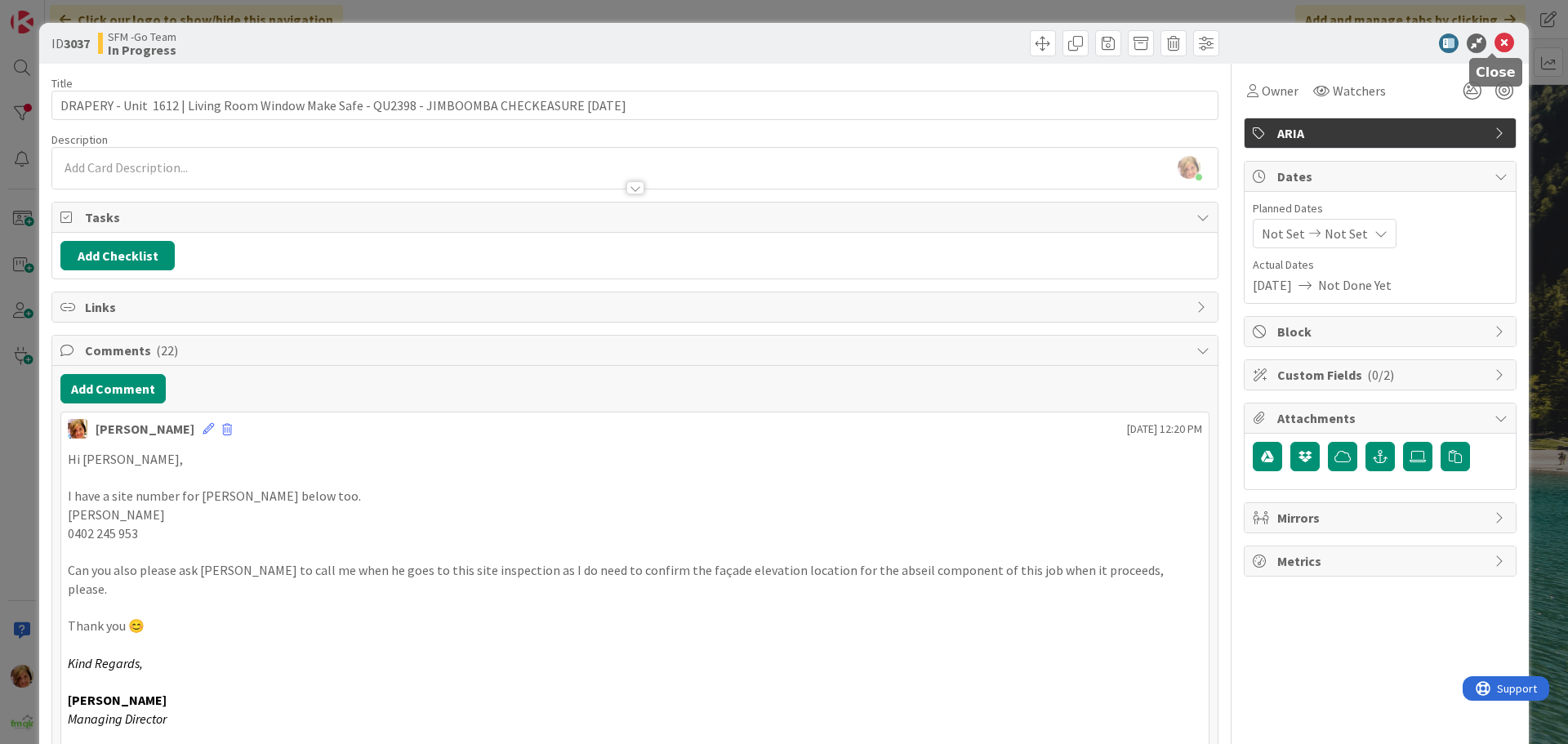
drag, startPoint x: 1491, startPoint y: 40, endPoint x: 1377, endPoint y: 66, distance: 116.9
click at [1494, 40] on icon at bounding box center [1503, 43] width 19 height 19
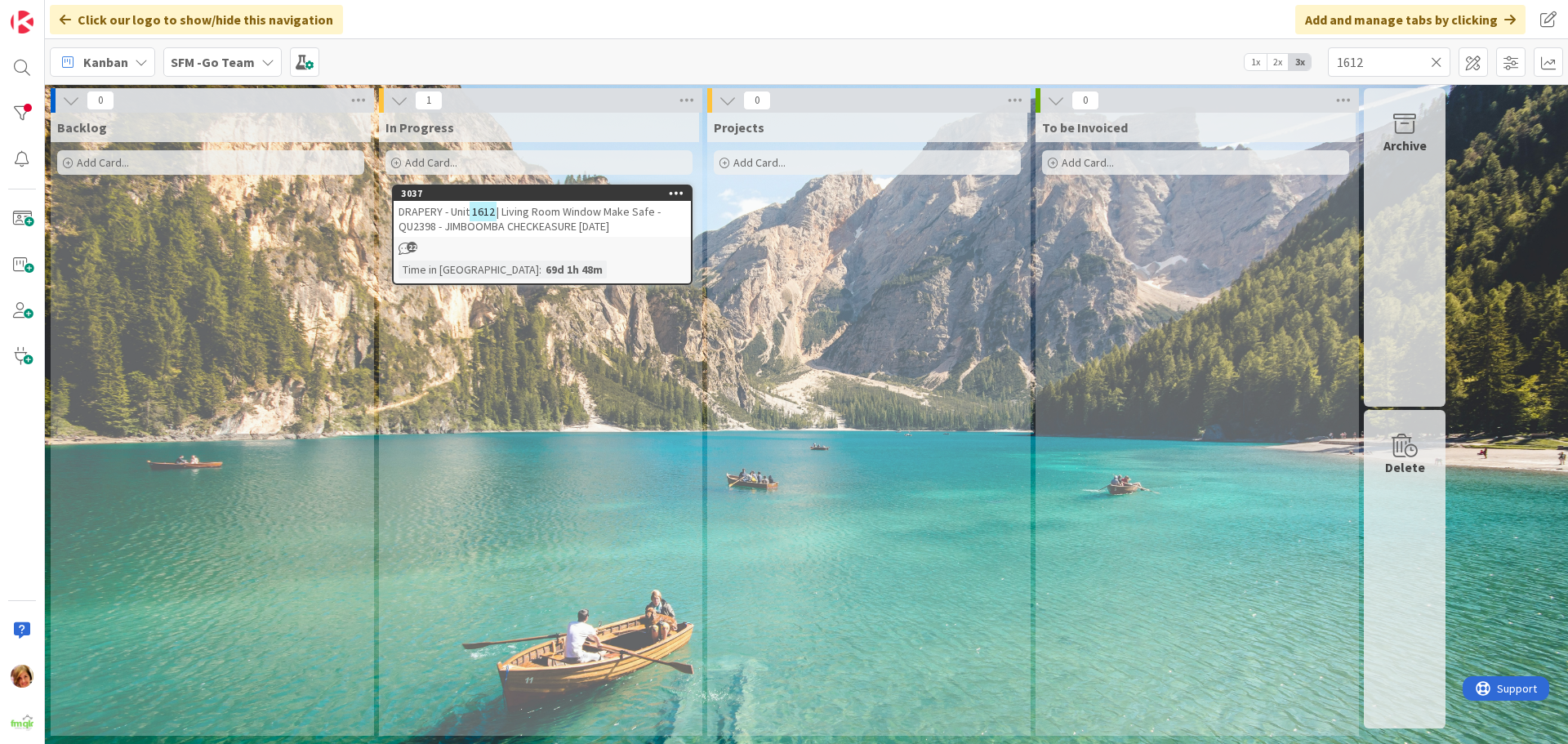
click at [1434, 59] on icon at bounding box center [1436, 62] width 11 height 15
click at [1434, 59] on input "text" at bounding box center [1389, 62] width 122 height 30
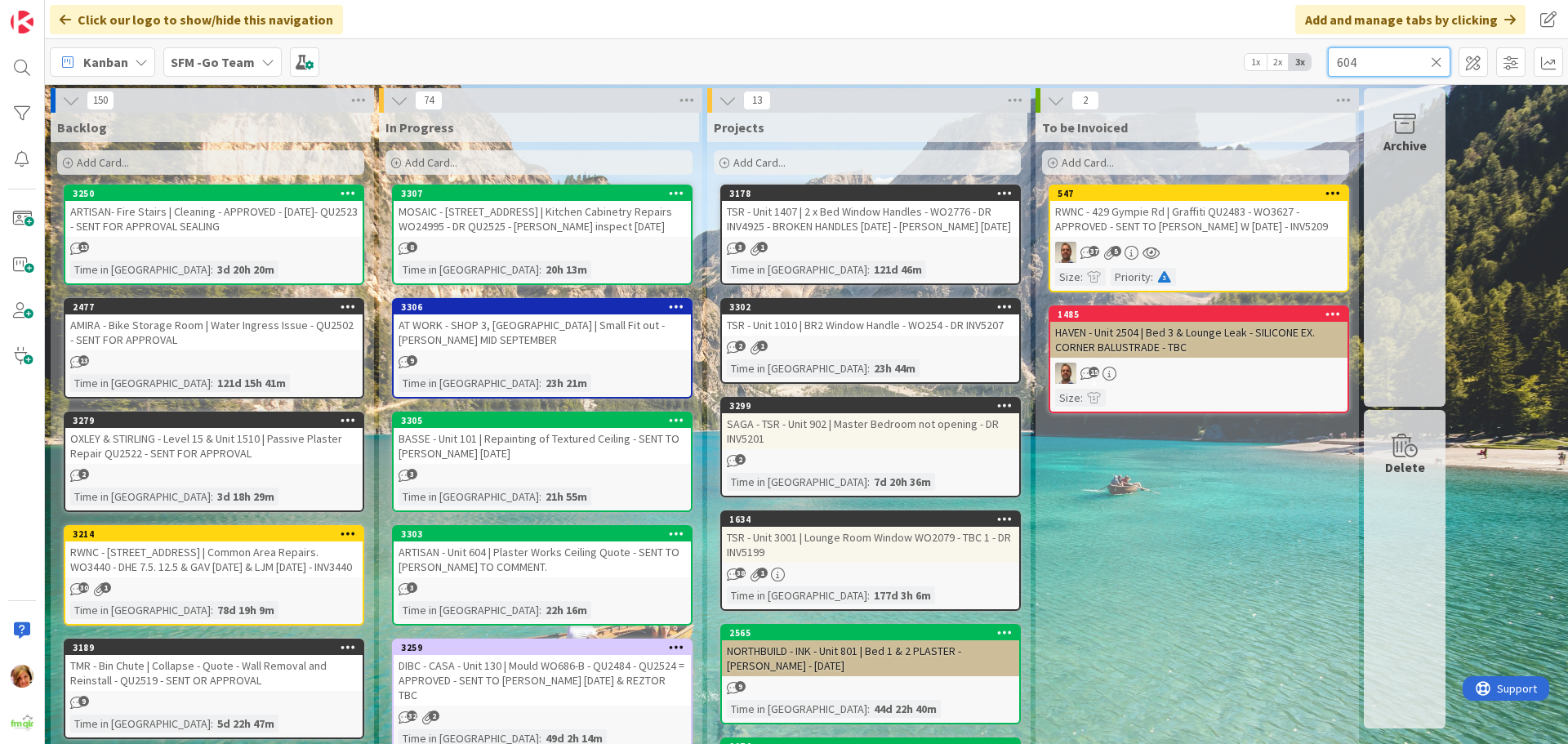
type input "604"
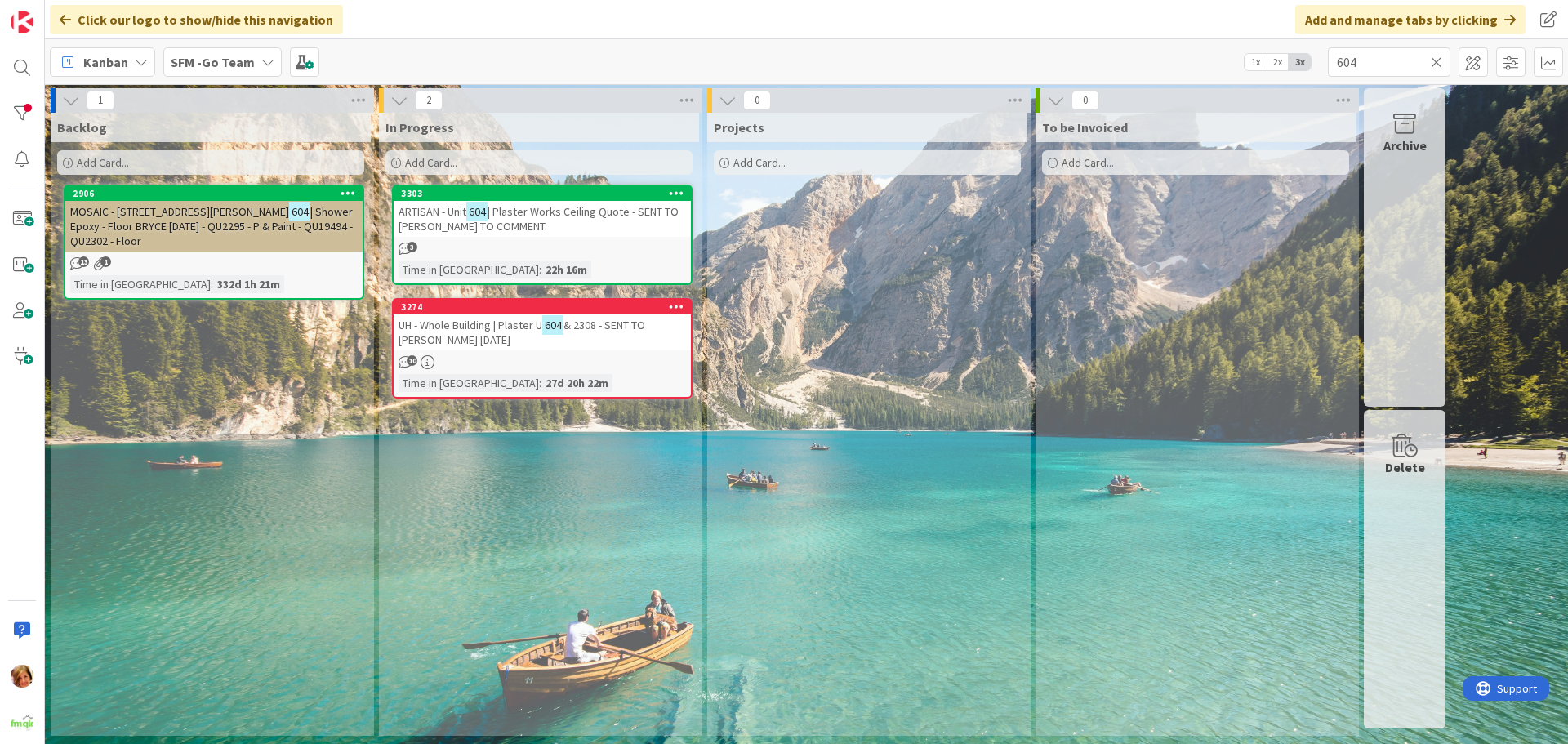
click at [537, 222] on span "| Plaster Works Ceiling Quote - SENT TO [PERSON_NAME] TO COMMENT." at bounding box center [538, 219] width 280 height 30
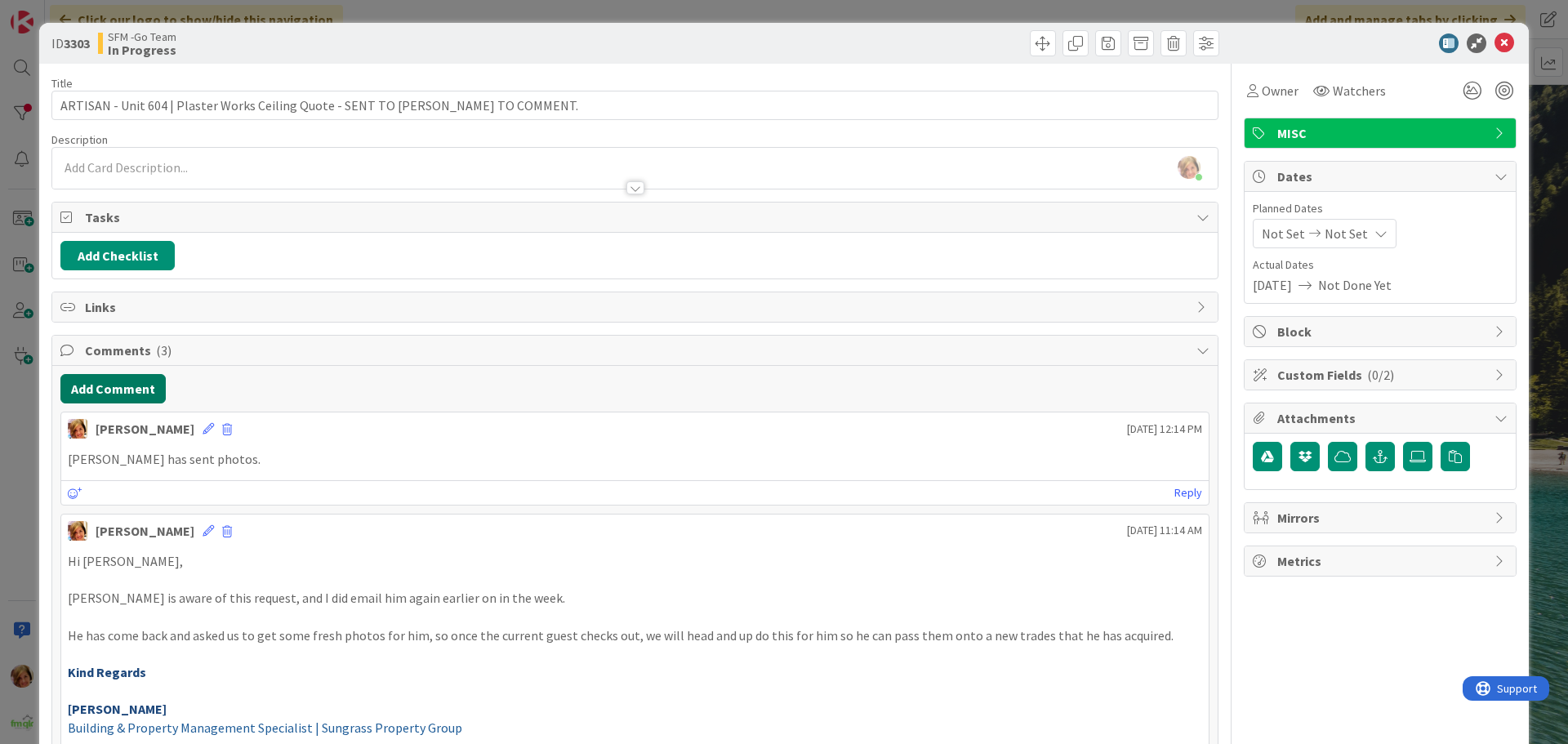
click at [129, 384] on button "Add Comment" at bounding box center [113, 389] width 105 height 30
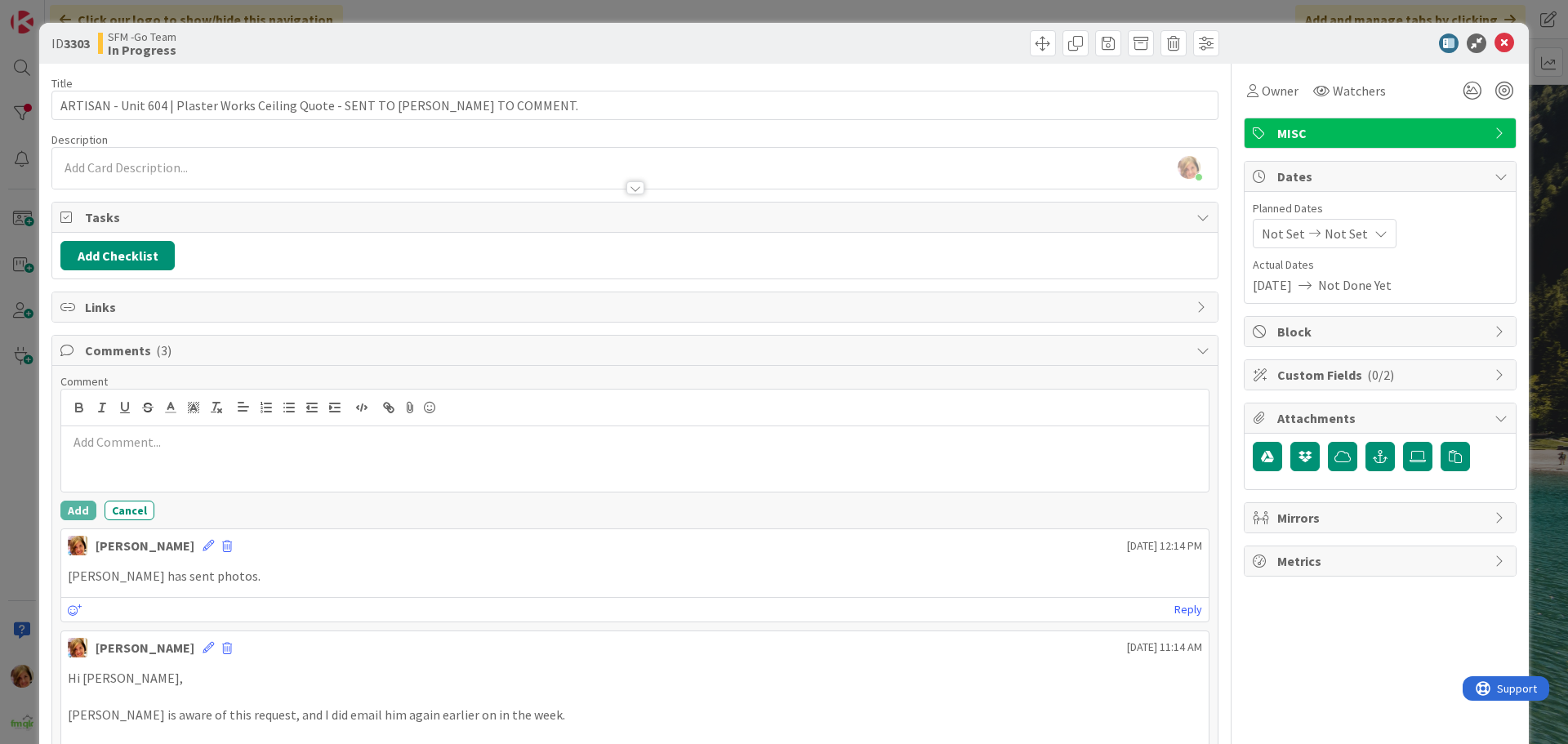
click at [178, 454] on div at bounding box center [635, 459] width 1147 height 66
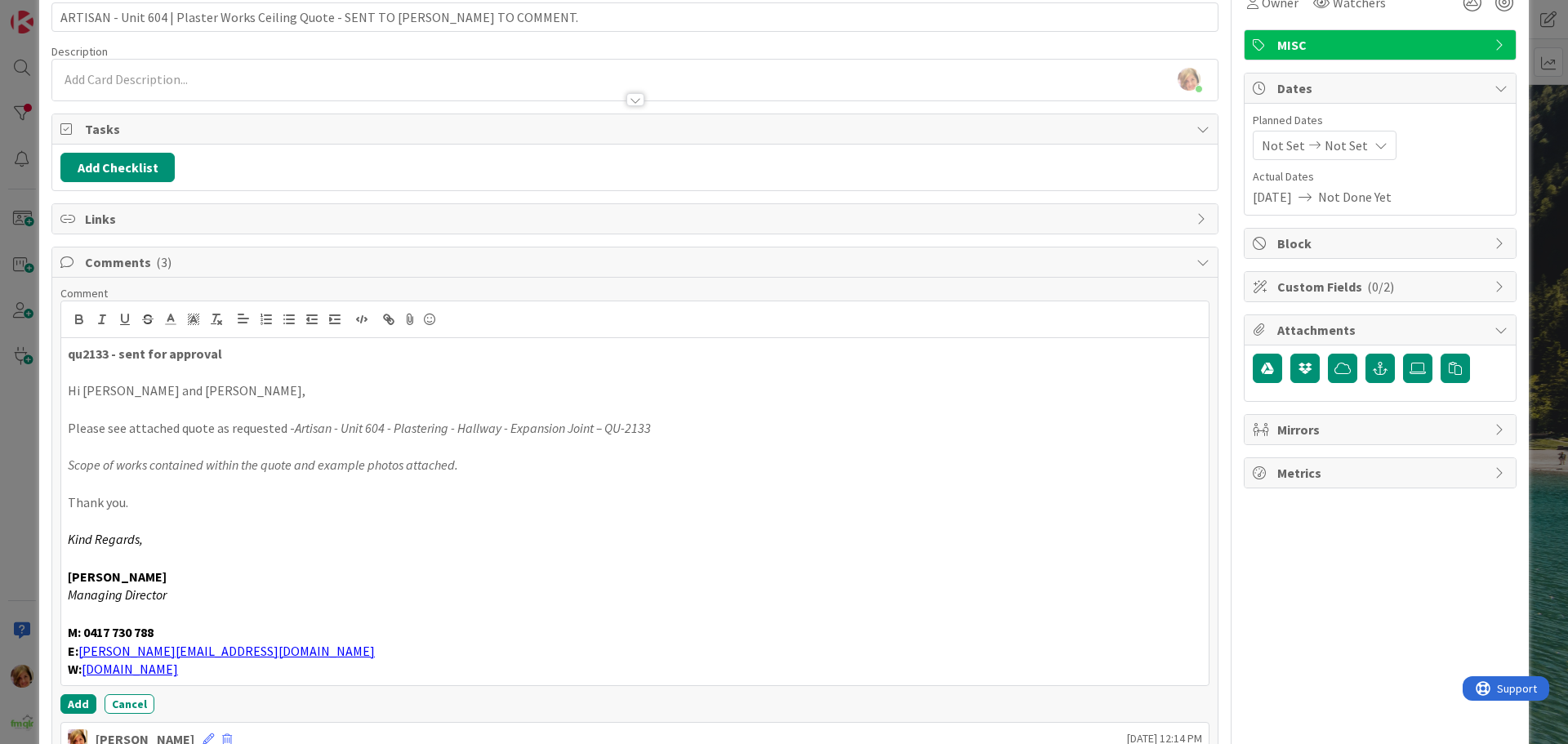
scroll to position [184, 0]
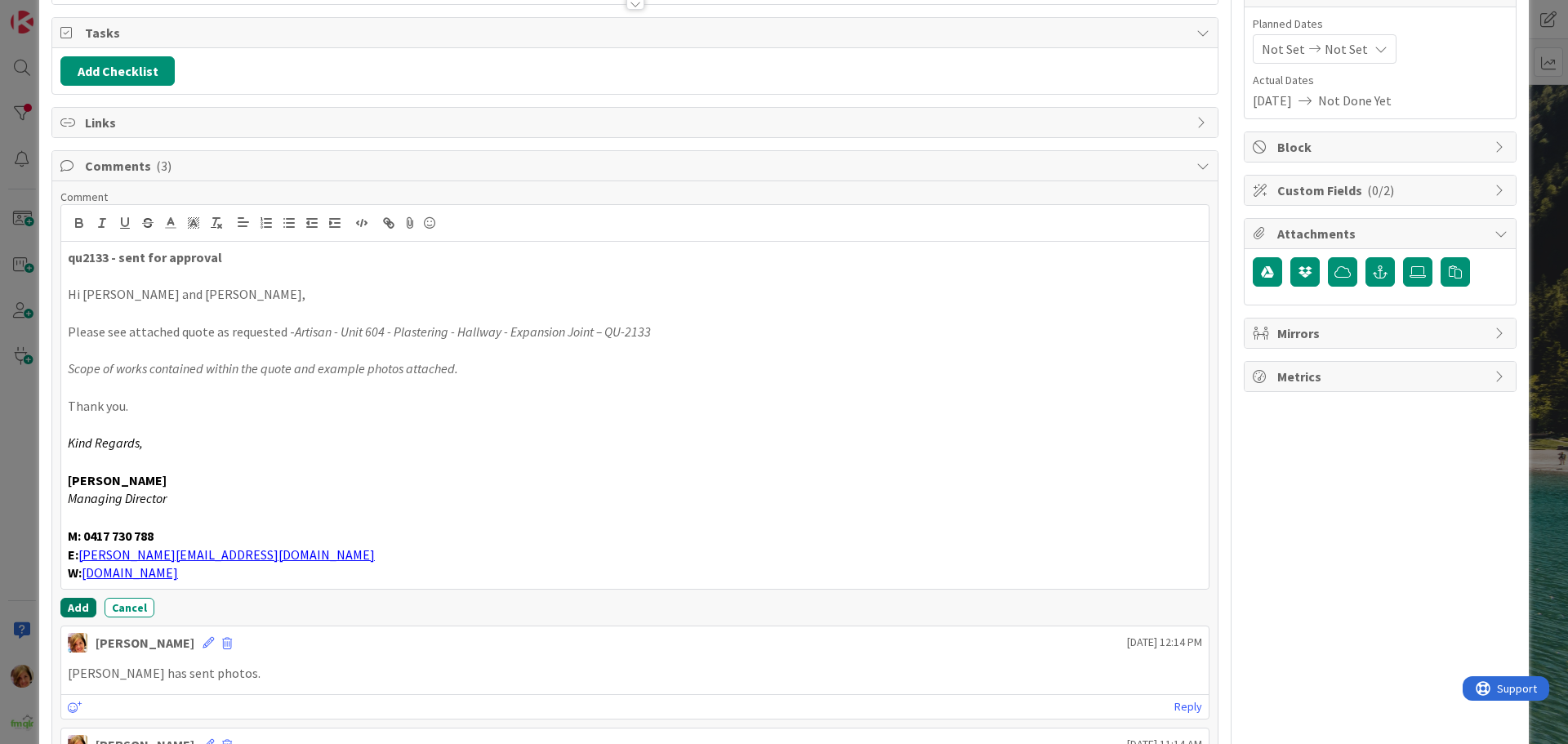
click at [80, 606] on button "Add" at bounding box center [78, 607] width 36 height 19
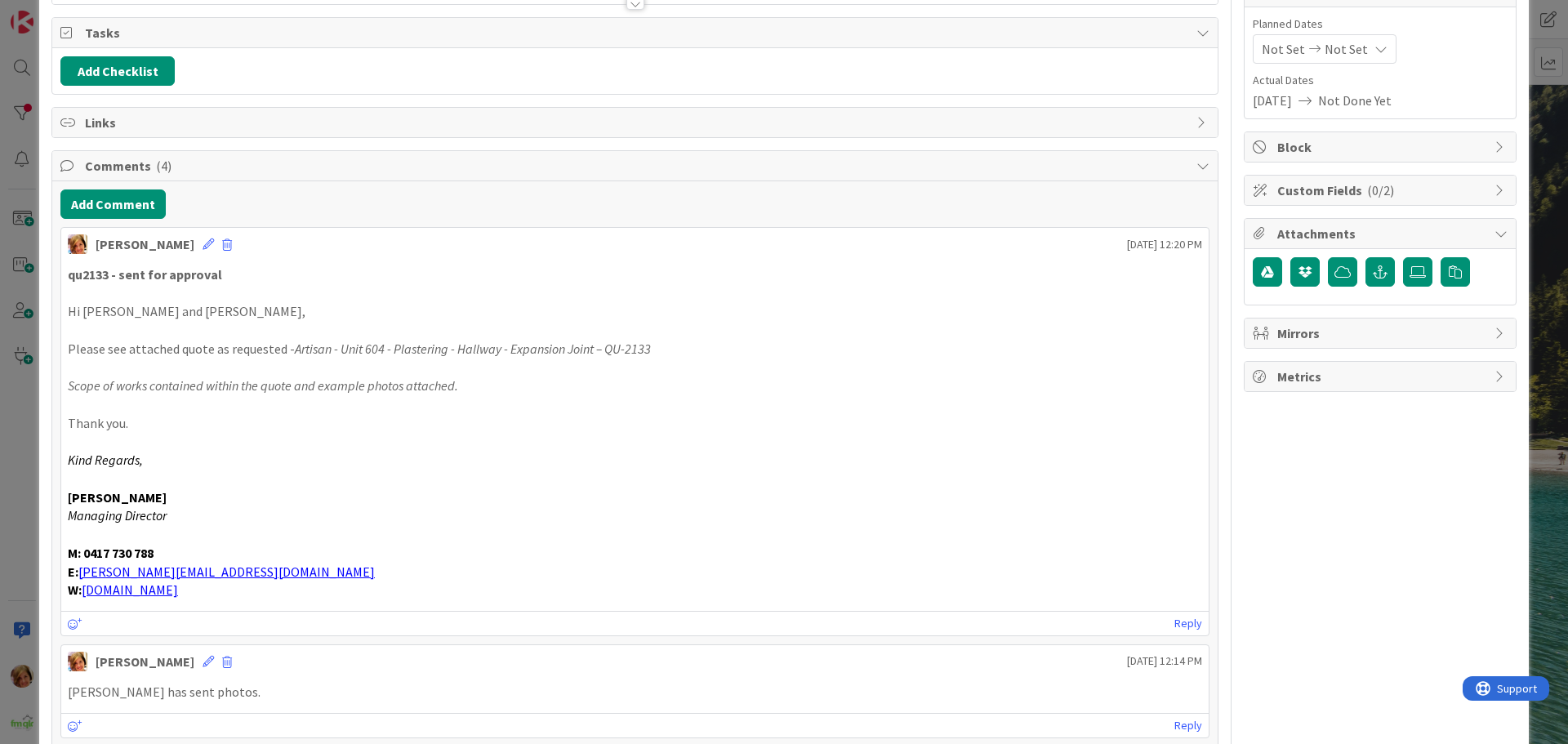
scroll to position [0, 0]
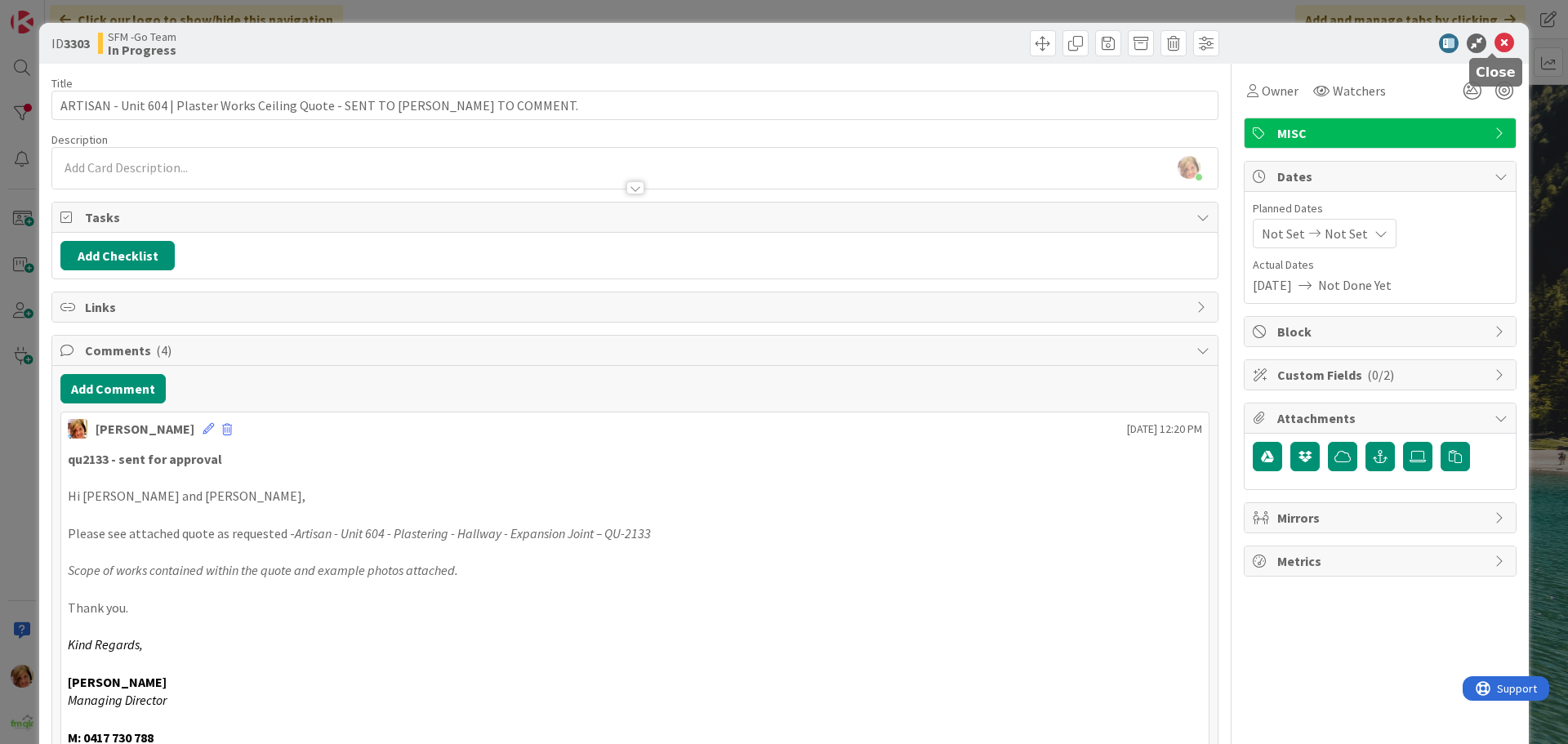
click at [1494, 45] on icon at bounding box center [1503, 43] width 19 height 19
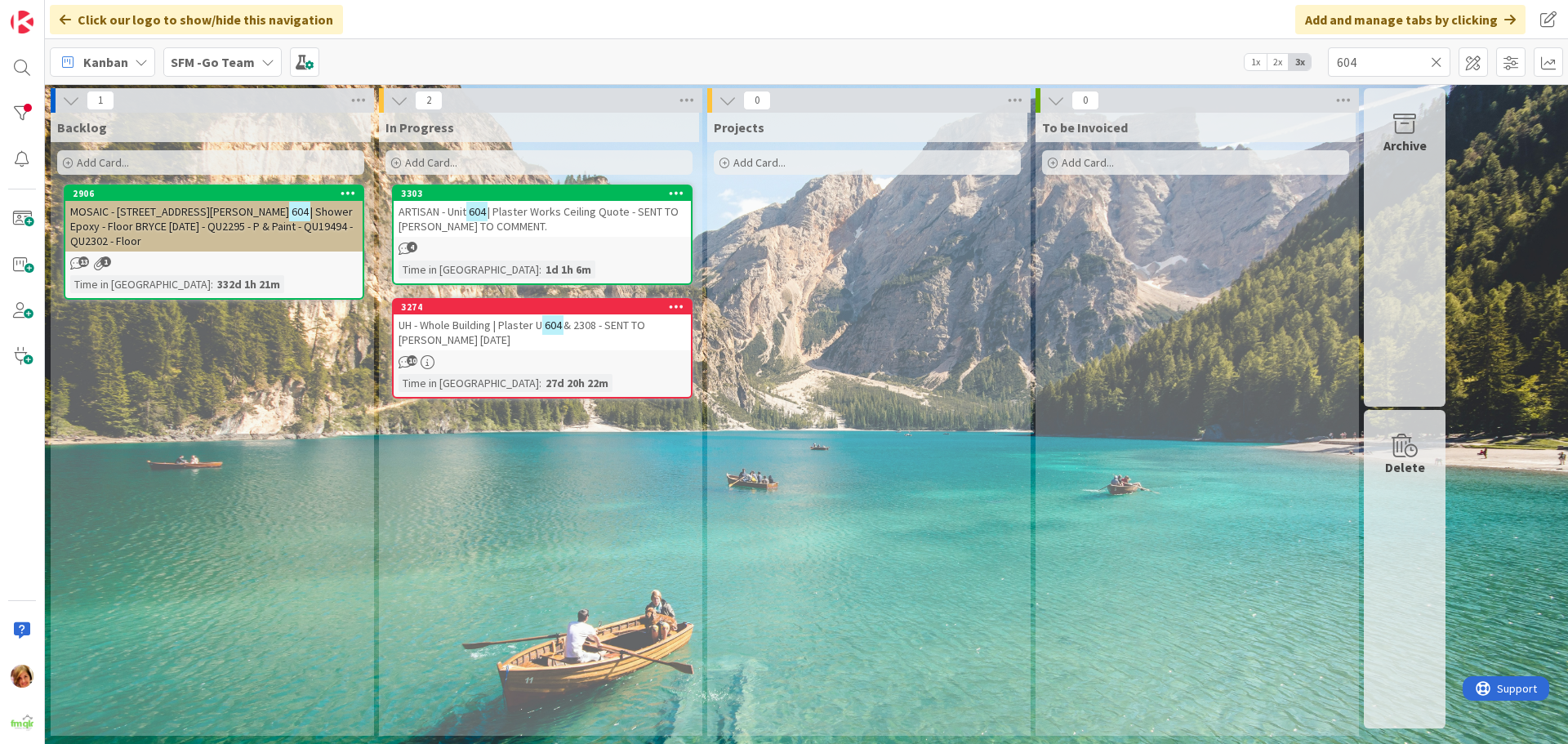
click at [1433, 64] on icon at bounding box center [1436, 62] width 11 height 15
